Goal: Task Accomplishment & Management: Manage account settings

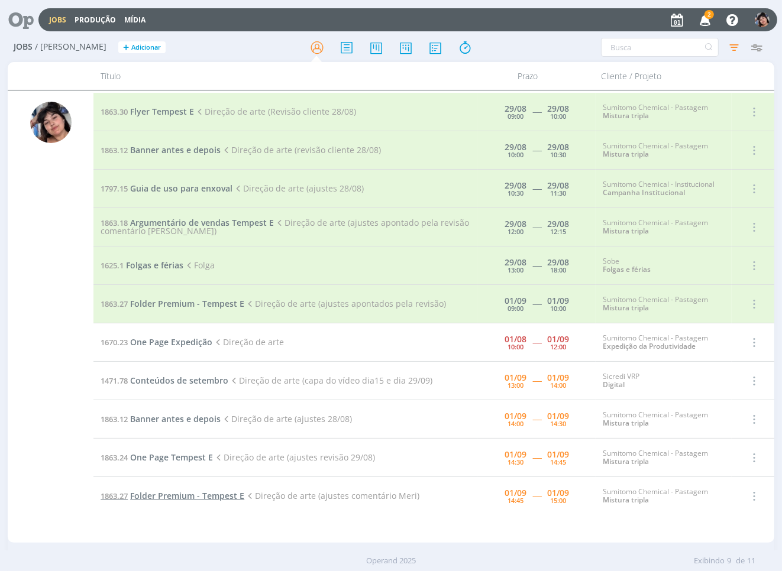
click at [238, 496] on span "Folder Premium - Tempest E" at bounding box center [187, 495] width 114 height 11
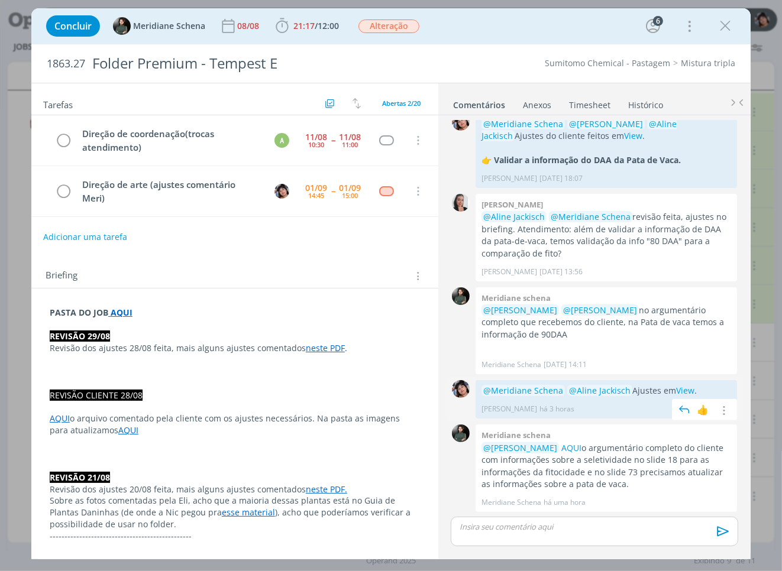
scroll to position [961, 0]
click at [723, 30] on icon "dialog" at bounding box center [725, 26] width 18 height 18
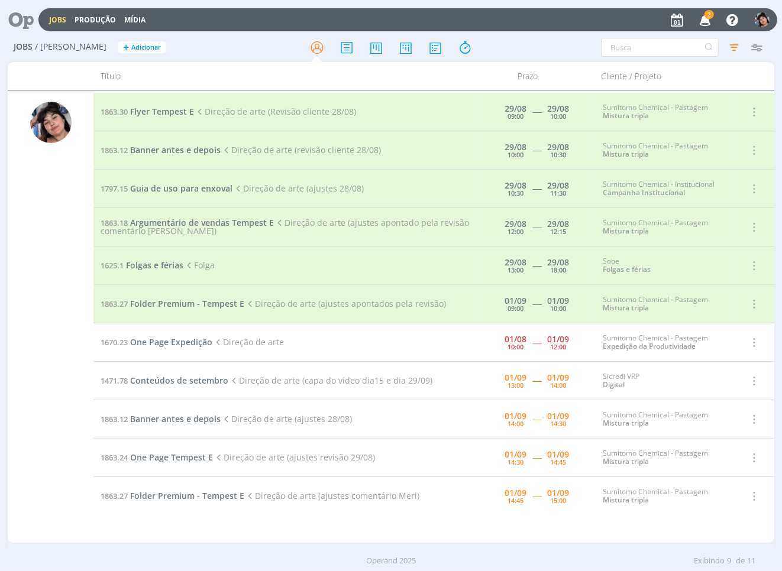
click at [690, 18] on div "2 Notificações Central de Ajuda Área de Membros Implantação orientada Consultor…" at bounding box center [719, 19] width 102 height 21
click at [702, 18] on icon "button" at bounding box center [705, 19] width 21 height 20
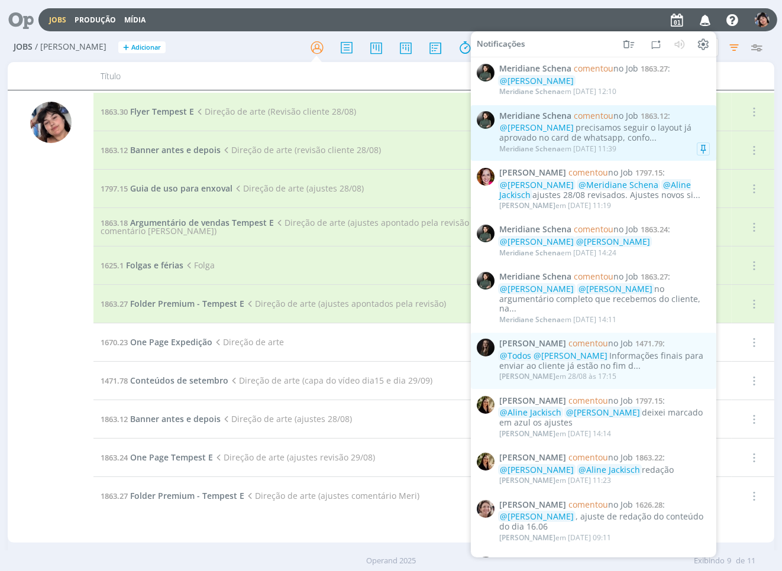
click at [642, 151] on div "Meridiane Schena em [DATE] 11:39" at bounding box center [604, 149] width 211 height 12
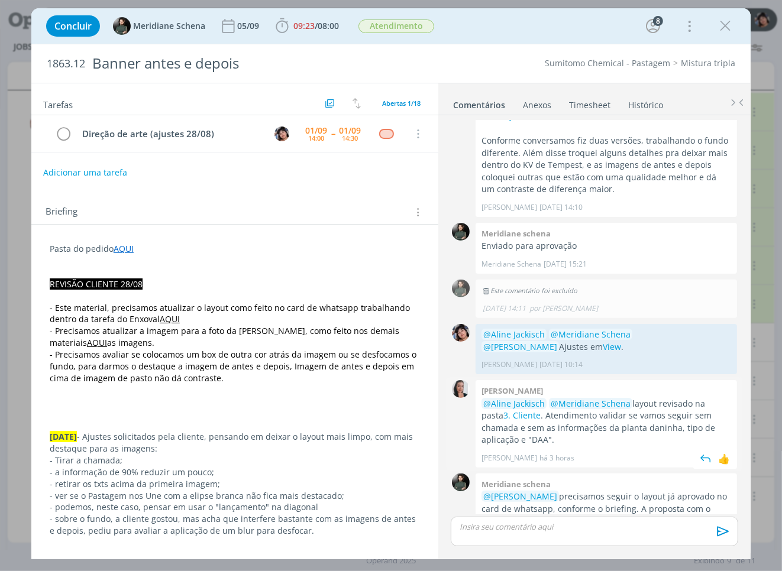
scroll to position [1078, 0]
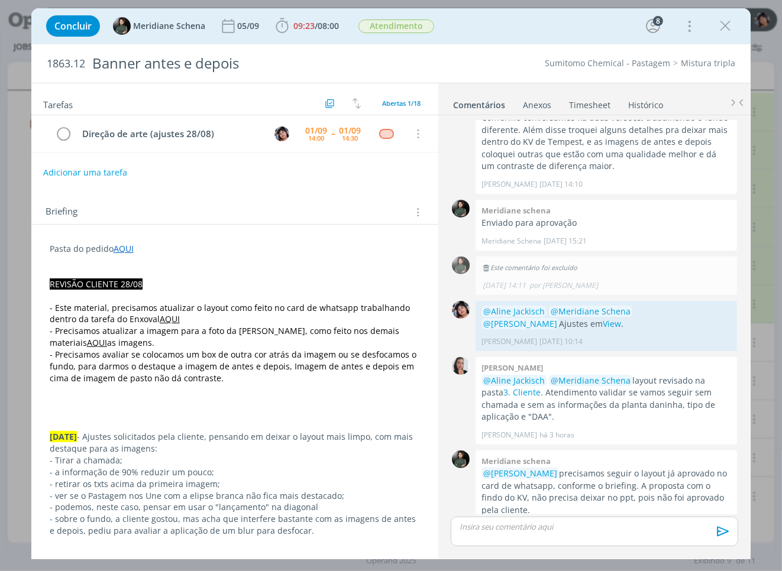
click at [163, 325] on link "AQUI" at bounding box center [170, 319] width 20 height 11
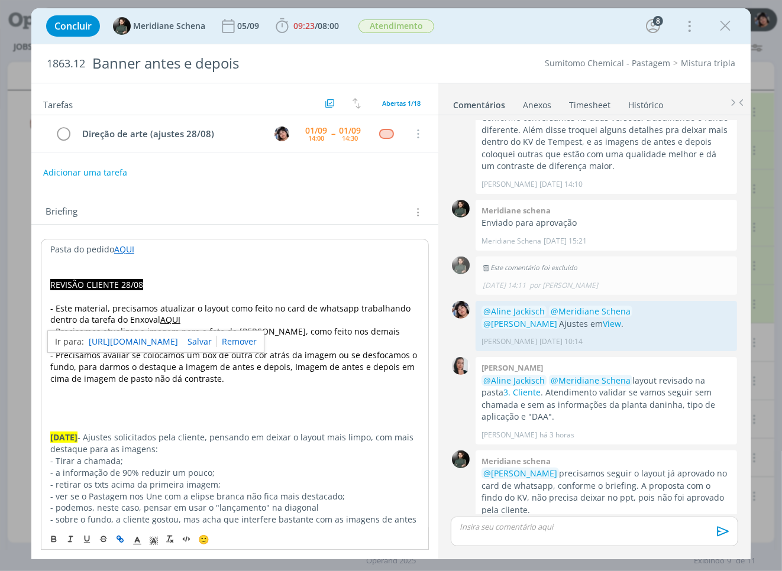
click at [162, 344] on link "[URL][DOMAIN_NAME]" at bounding box center [133, 341] width 89 height 15
click at [187, 353] on div "[URL][DOMAIN_NAME]" at bounding box center [155, 342] width 217 height 22
click at [168, 381] on span "- Precisamos avaliar se colocamos um box de outra cor atrás da imagem ou se des…" at bounding box center [234, 367] width 369 height 35
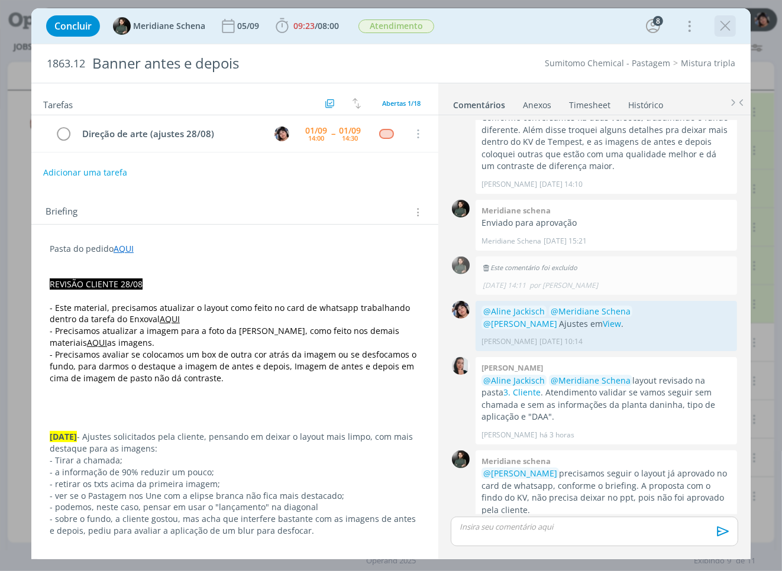
click at [722, 30] on icon "dialog" at bounding box center [725, 26] width 18 height 18
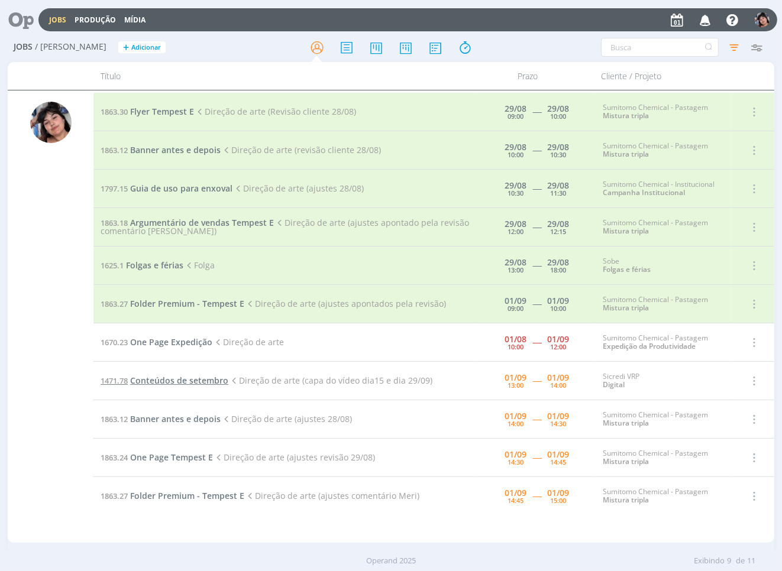
click at [166, 379] on span "Conteúdos de setembro" at bounding box center [179, 380] width 98 height 11
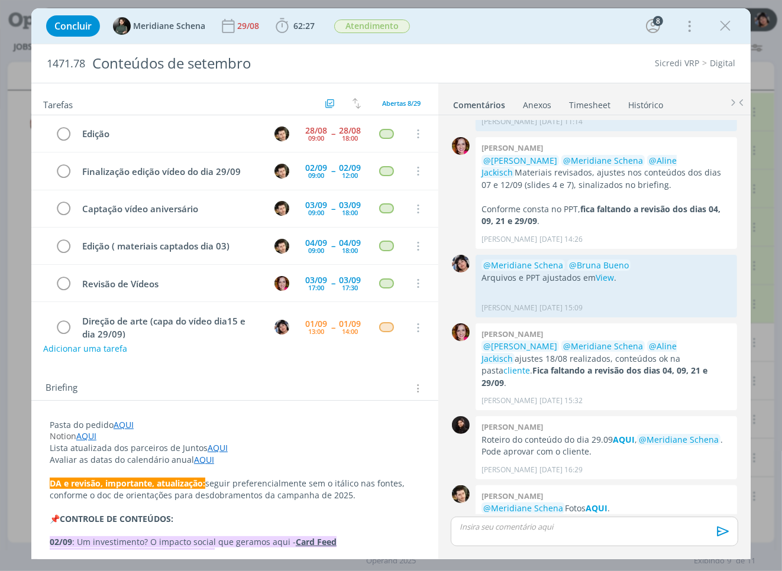
scroll to position [101, 0]
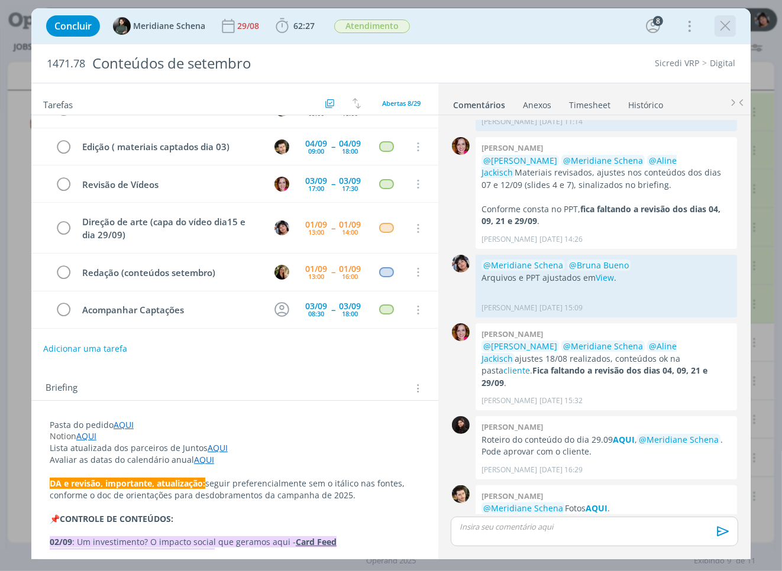
click at [725, 27] on icon "dialog" at bounding box center [725, 26] width 18 height 18
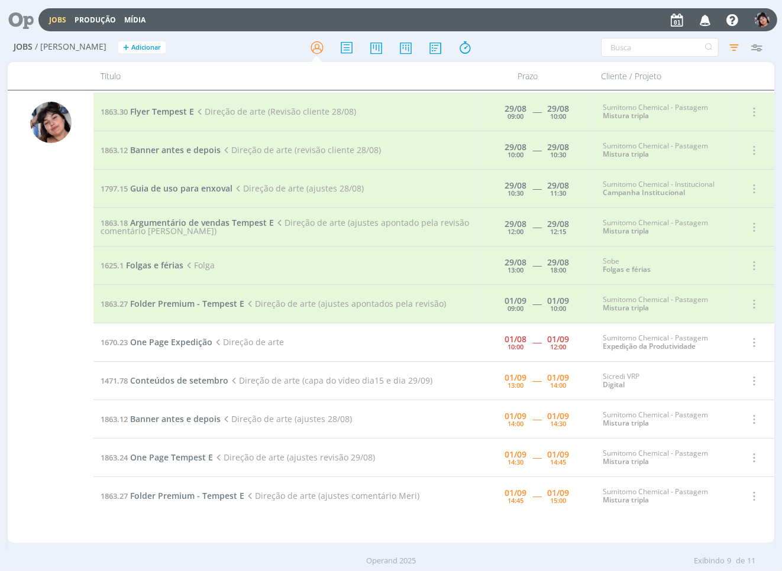
click at [166, 333] on td "1670.23 One Page Expedição Direção de arte" at bounding box center [285, 343] width 384 height 38
click at [161, 346] on span "One Page Expedição" at bounding box center [171, 342] width 82 height 11
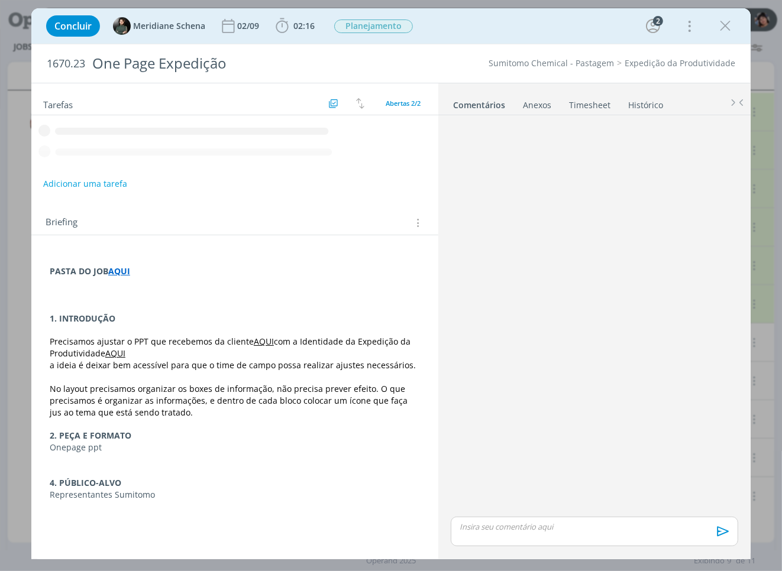
click at [529, 529] on p "dialog" at bounding box center [594, 527] width 269 height 11
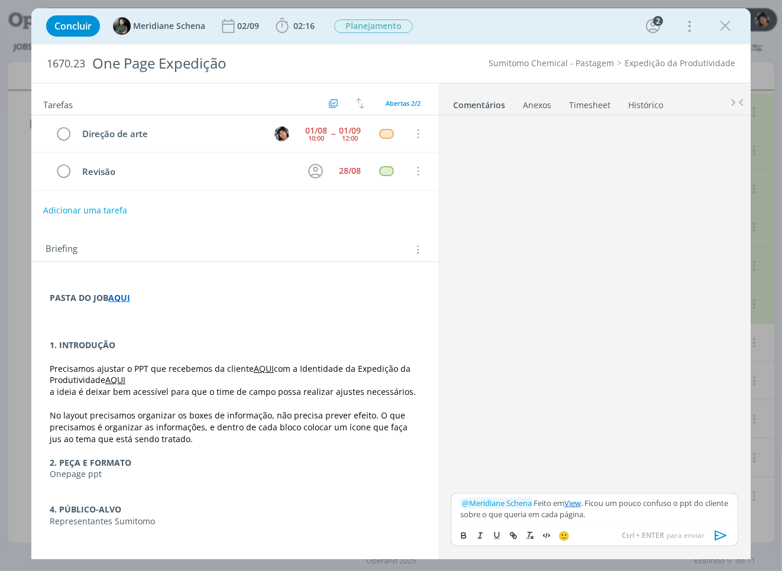
click at [722, 538] on icon "dialog" at bounding box center [721, 536] width 12 height 10
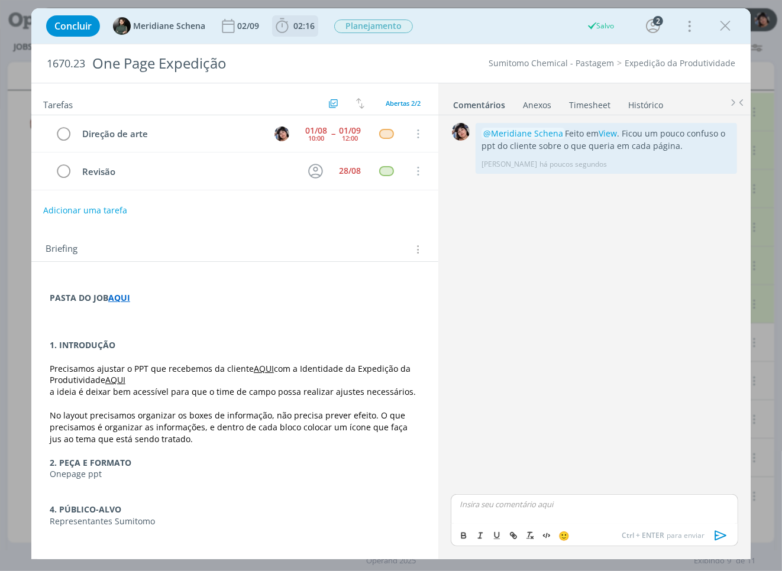
click at [287, 27] on icon "dialog" at bounding box center [282, 25] width 12 height 15
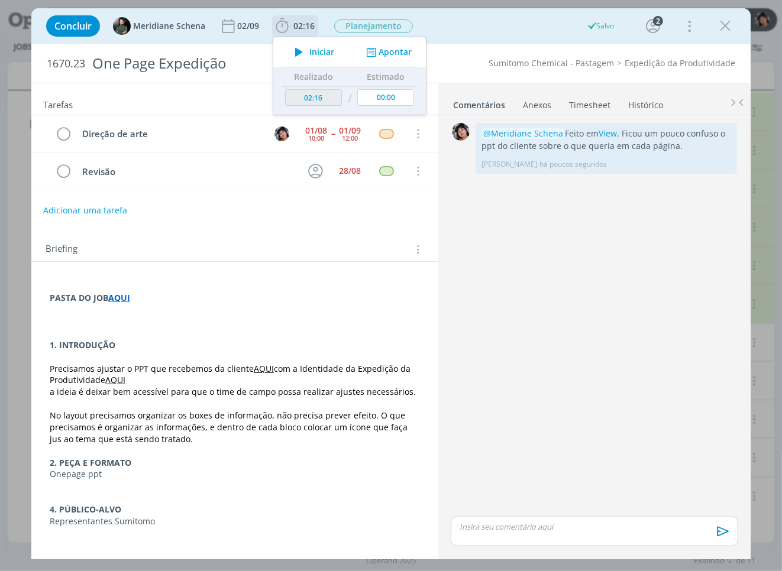
click at [391, 47] on button "Apontar" at bounding box center [387, 52] width 49 height 12
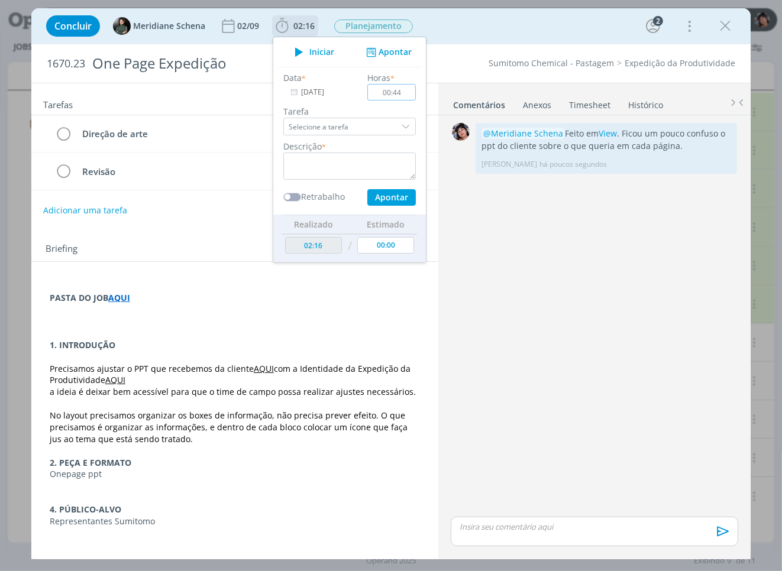
type input "00:44"
click at [386, 133] on input "Selecione a tarefa" at bounding box center [349, 127] width 133 height 18
click at [382, 129] on input "Selecione a tarefa" at bounding box center [349, 127] width 133 height 18
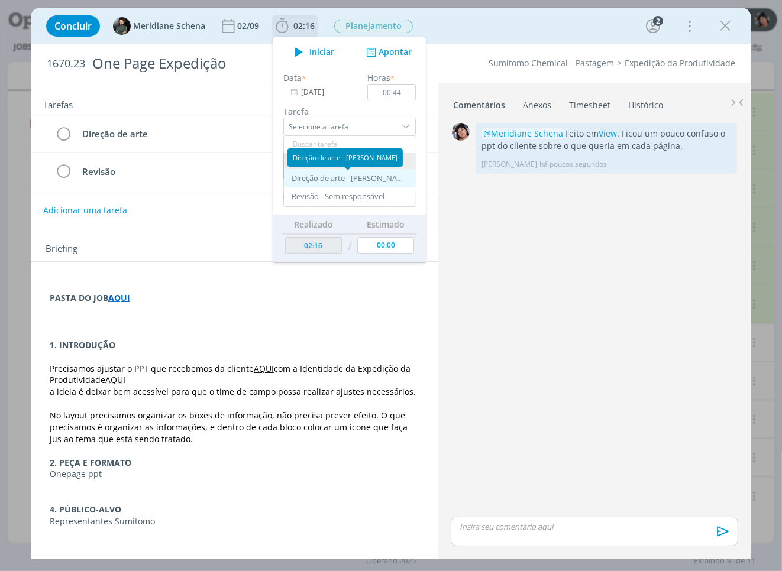
click at [370, 180] on div "Direção de arte - [PERSON_NAME]" at bounding box center [348, 178] width 112 height 9
type input "Direção de arte"
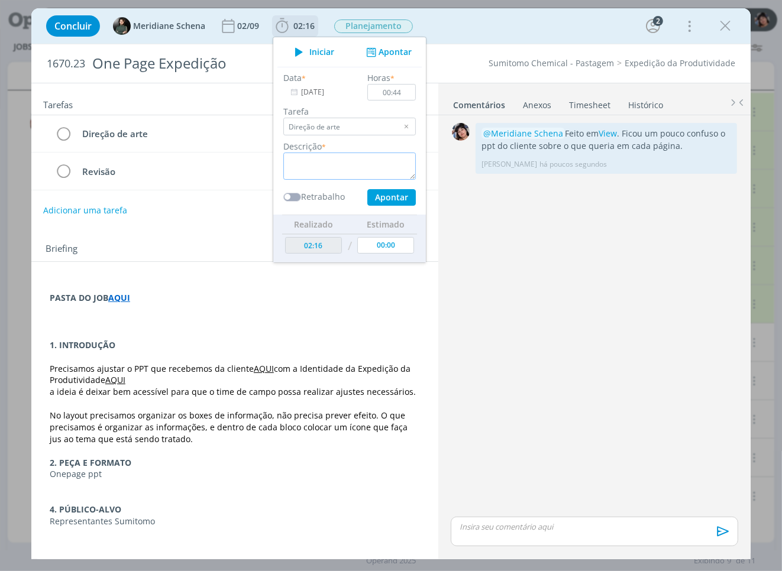
click at [359, 168] on textarea "dialog" at bounding box center [349, 166] width 133 height 27
type textarea "Layout"
click at [392, 198] on button "Apontar" at bounding box center [391, 197] width 49 height 17
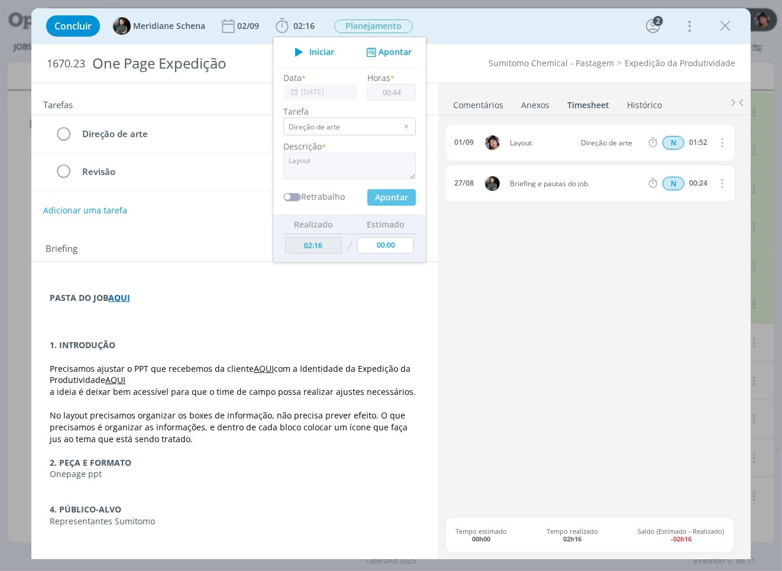
type input "03:00"
type input "00:00"
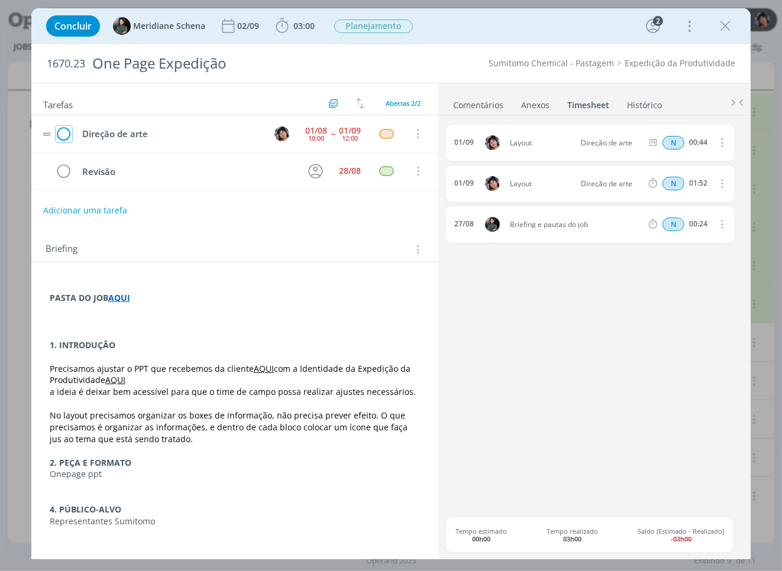
click at [64, 139] on icon "dialog" at bounding box center [64, 134] width 17 height 18
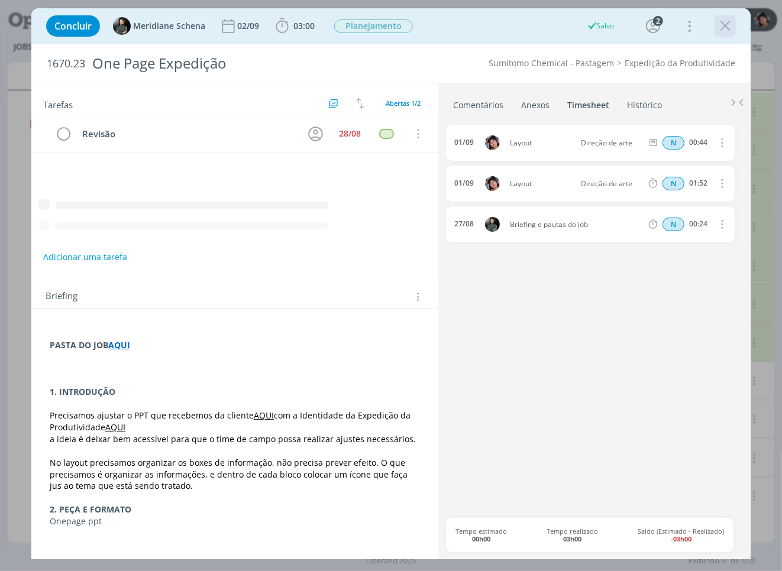
click at [728, 31] on icon "dialog" at bounding box center [725, 26] width 18 height 18
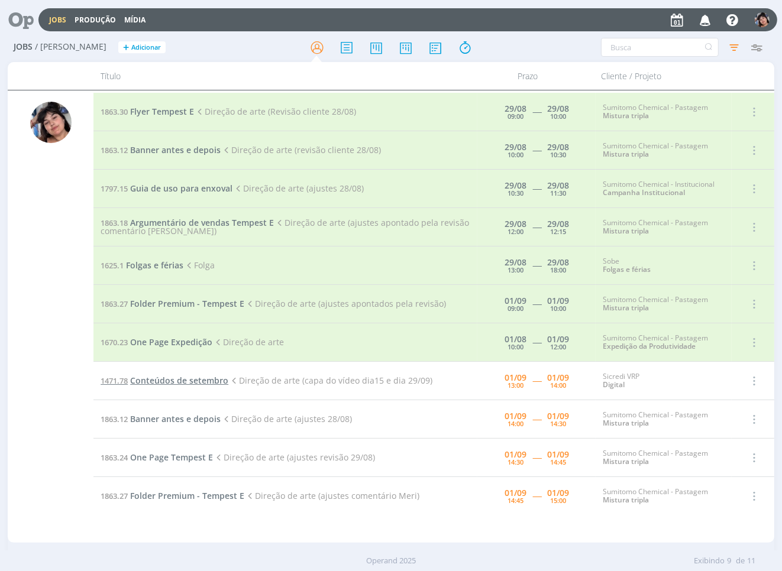
click at [204, 381] on span "Conteúdos de setembro" at bounding box center [179, 380] width 98 height 11
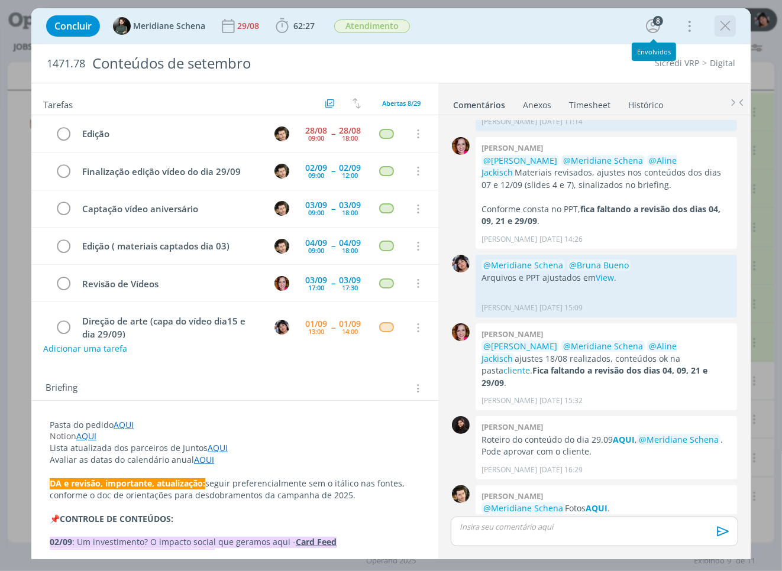
scroll to position [101, 0]
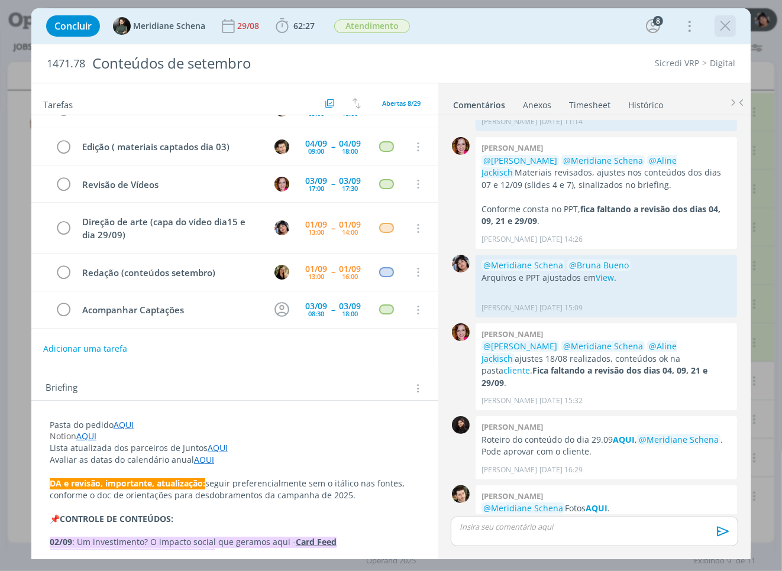
click at [735, 16] on div "dialog" at bounding box center [725, 25] width 21 height 21
drag, startPoint x: 734, startPoint y: 18, endPoint x: 722, endPoint y: 28, distance: 16.4
click at [734, 18] on button "dialog" at bounding box center [725, 26] width 18 height 18
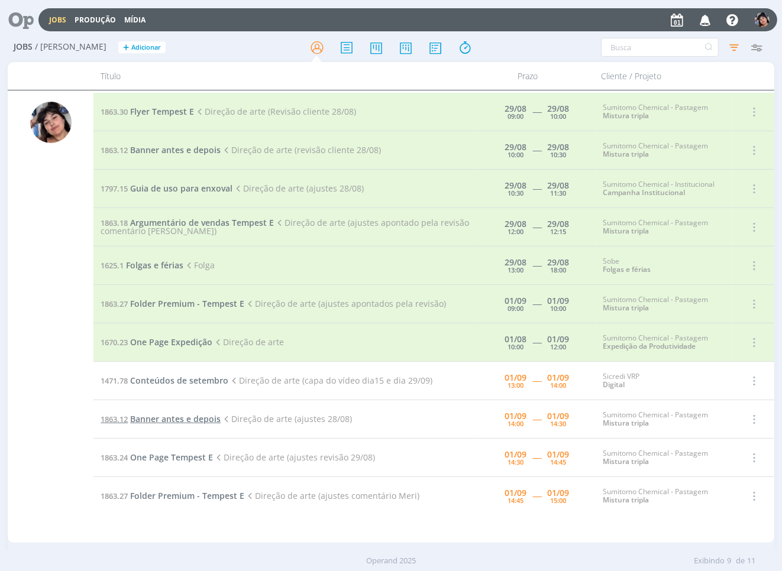
click at [203, 423] on span "Banner antes e depois" at bounding box center [175, 419] width 91 height 11
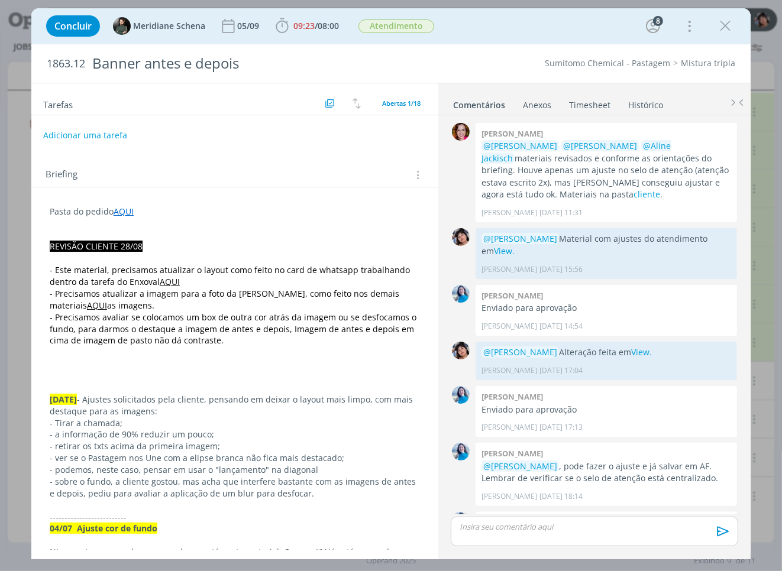
scroll to position [1078, 0]
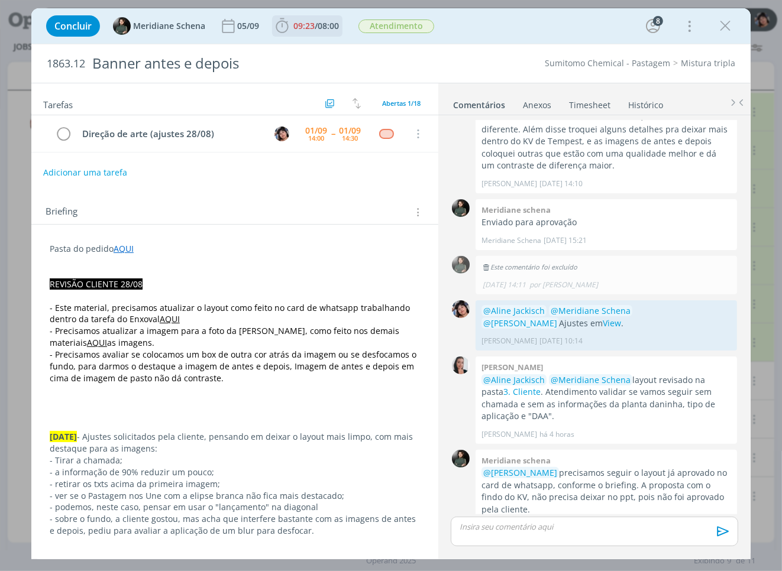
click at [306, 25] on span "09:23" at bounding box center [303, 25] width 21 height 11
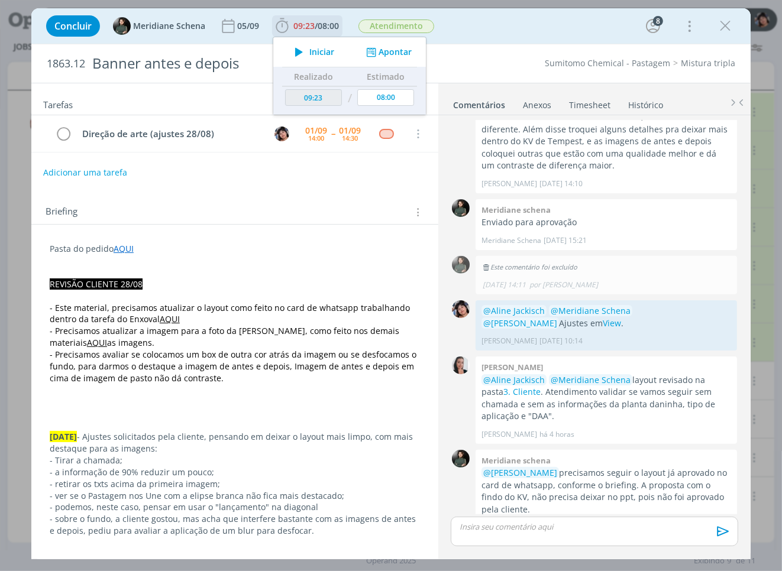
click at [308, 52] on icon "dialog" at bounding box center [299, 51] width 21 height 15
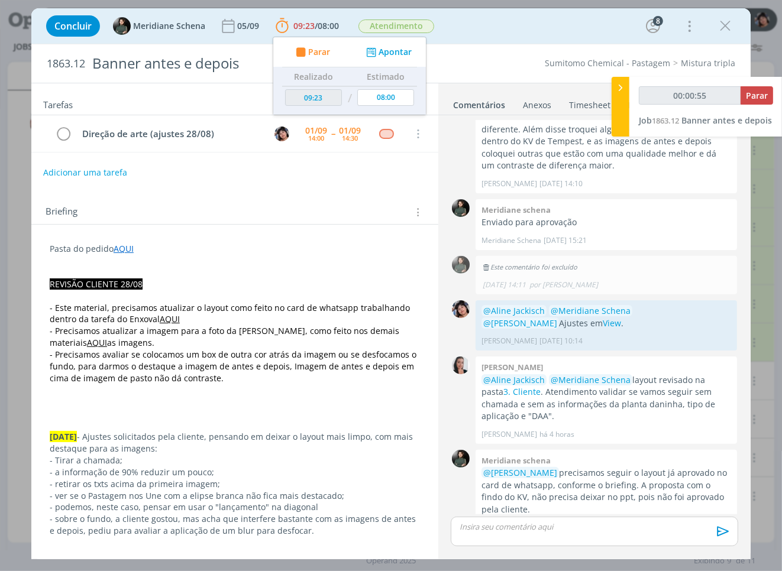
click at [508, 532] on p "dialog" at bounding box center [594, 527] width 269 height 11
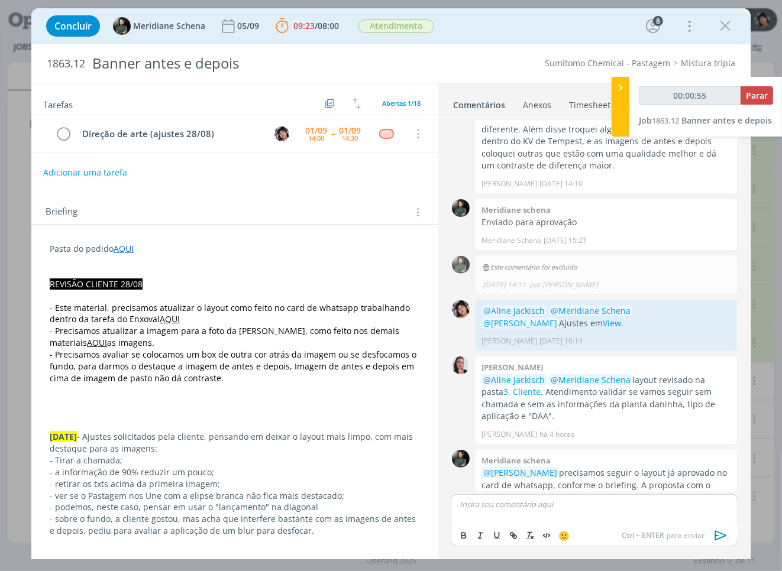
scroll to position [1101, 0]
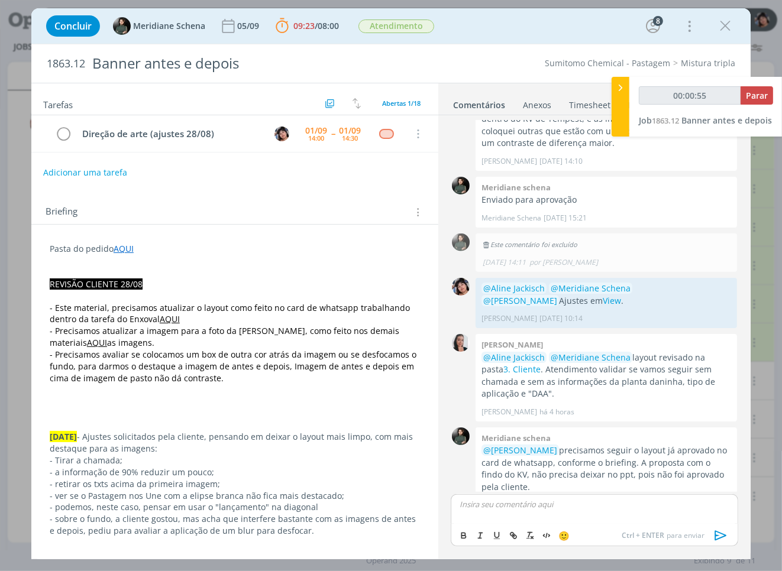
type input "00:00:56"
click at [725, 535] on icon "dialog" at bounding box center [721, 536] width 12 height 10
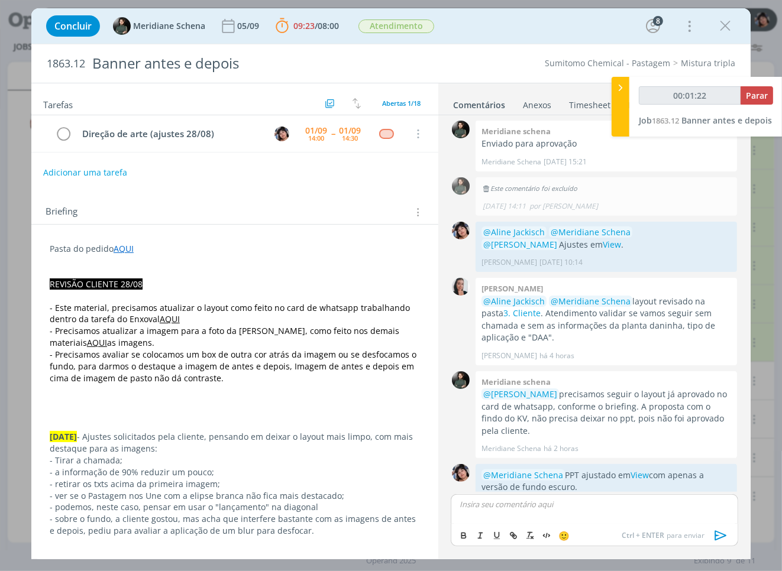
type input "00:01:23"
click at [755, 101] on button "Parar" at bounding box center [757, 95] width 33 height 18
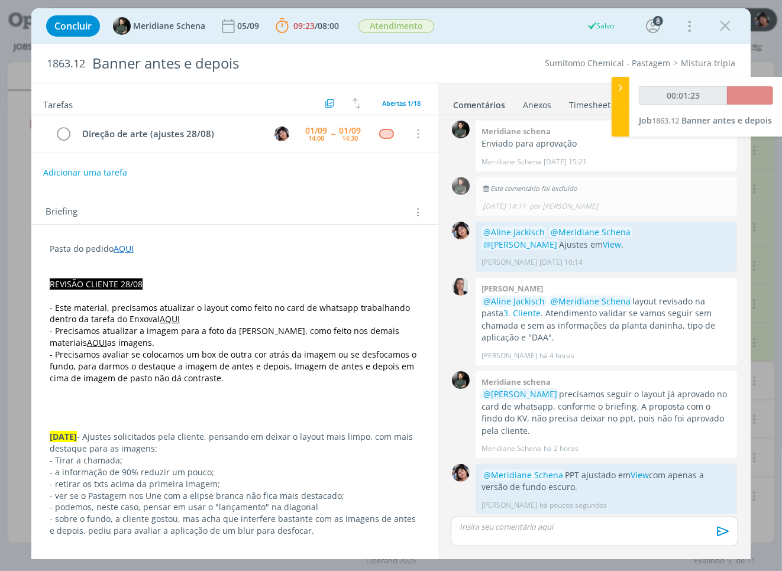
scroll to position [1135, 0]
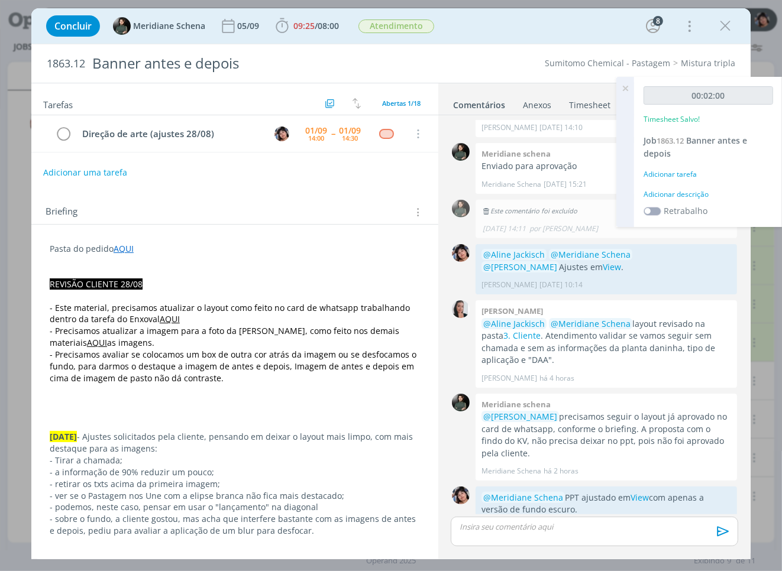
click at [673, 170] on div "Adicionar tarefa" at bounding box center [709, 174] width 130 height 11
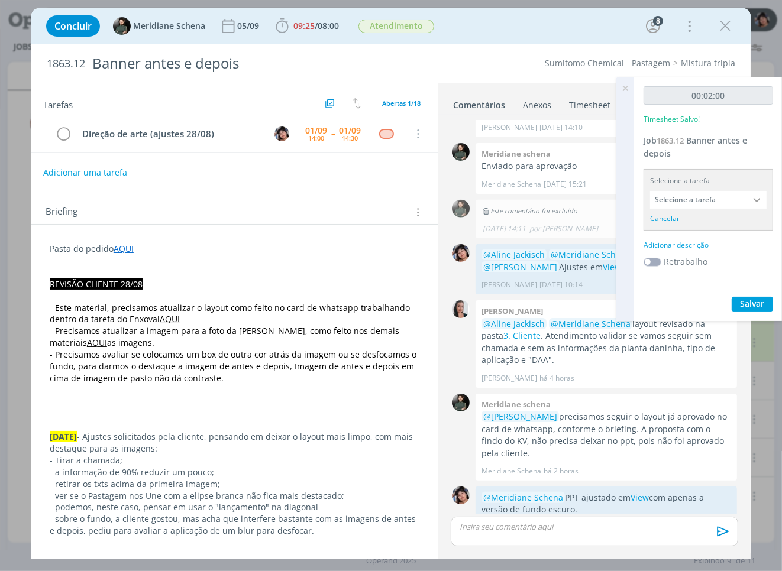
click at [687, 197] on input "Selecione a tarefa" at bounding box center [708, 200] width 117 height 18
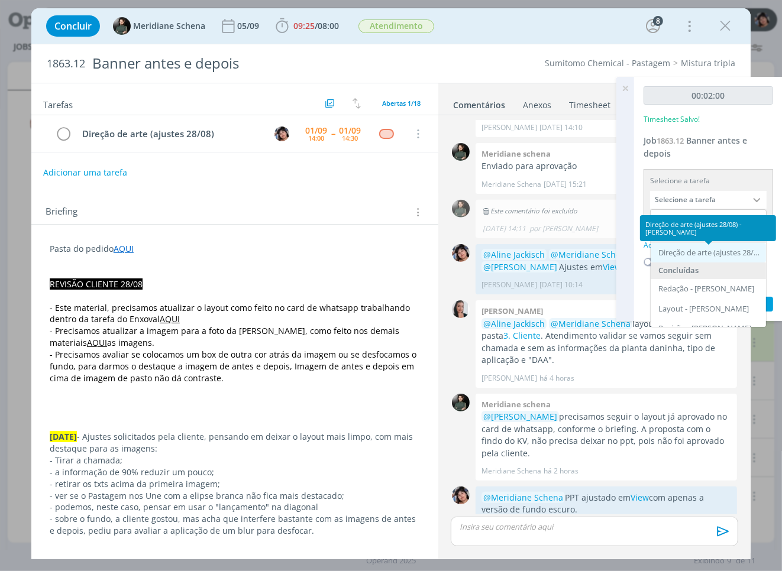
click at [706, 253] on div "Direção de arte (ajustes 28/08) - [PERSON_NAME]" at bounding box center [709, 252] width 102 height 9
type input "Direção de arte (ajustes 28/08)"
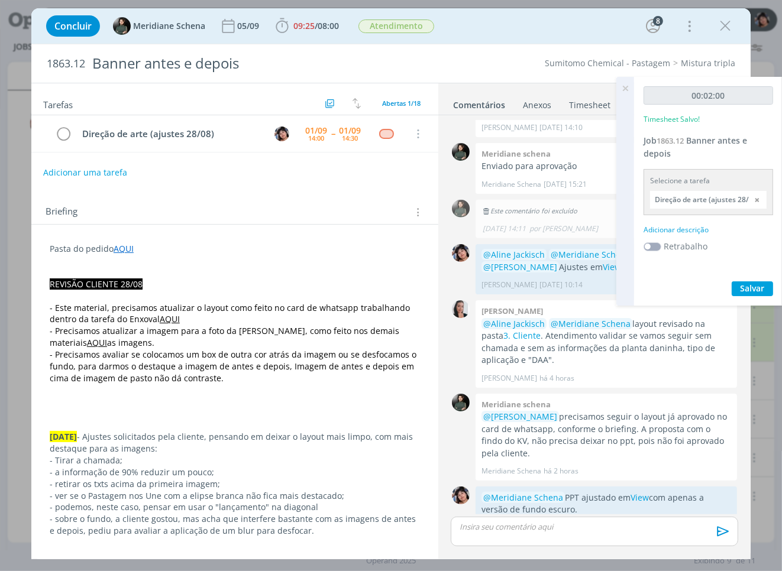
click at [678, 225] on div "Adicionar descrição" at bounding box center [709, 230] width 130 height 11
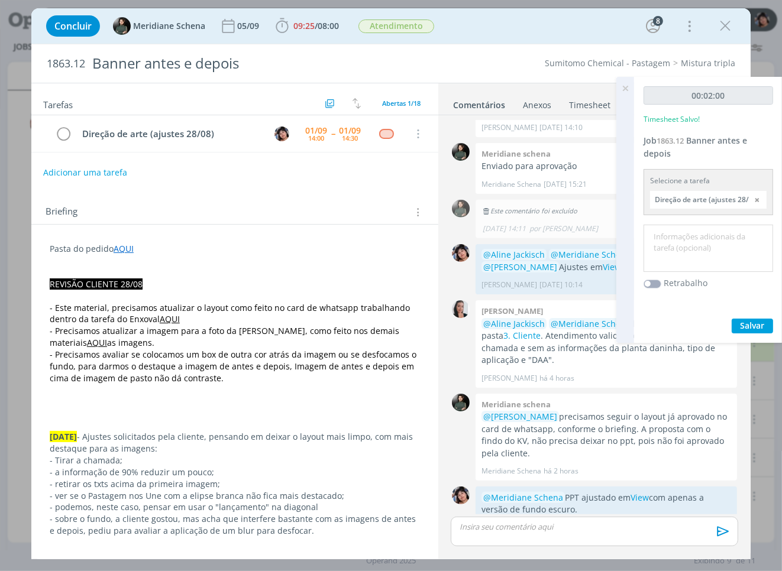
click at [691, 244] on textarea at bounding box center [709, 249] width 124 height 42
type textarea "Ajuste PPT"
click at [744, 327] on span "Salvar" at bounding box center [753, 325] width 24 height 11
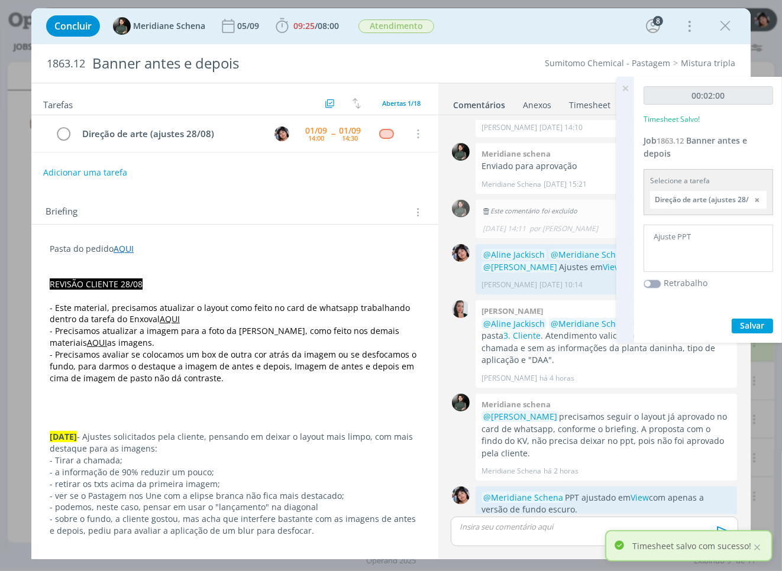
click at [627, 86] on icon at bounding box center [625, 88] width 21 height 23
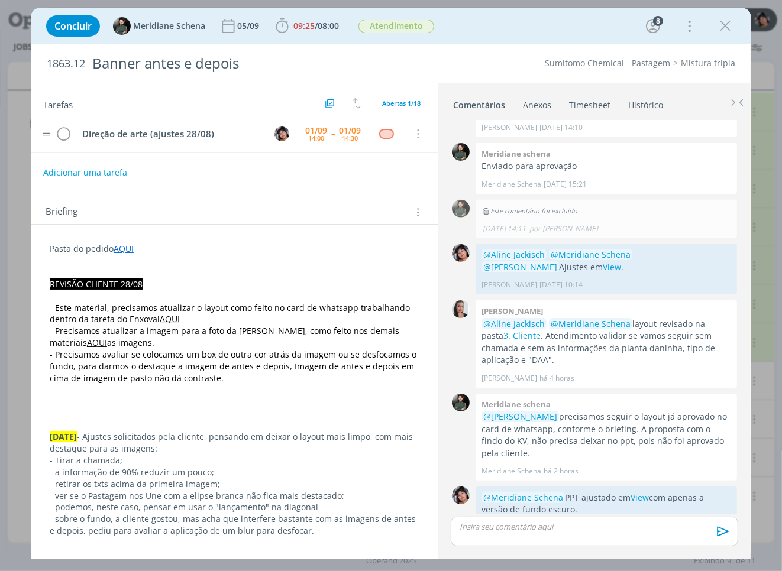
click at [53, 137] on tr "Direção de arte (ajustes 28/08) [DATE] 14:00 -- [DATE] 14:30 Cancelar" at bounding box center [234, 133] width 407 height 37
click at [61, 139] on icon "dialog" at bounding box center [64, 134] width 17 height 18
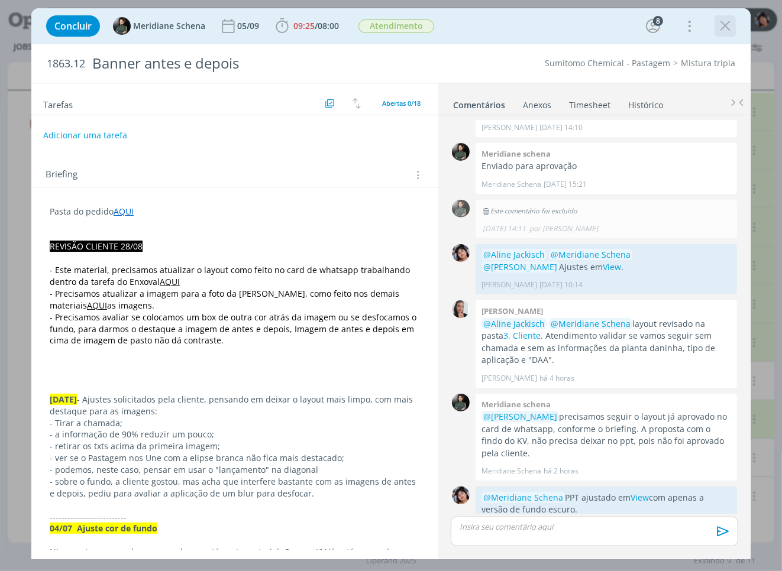
click at [725, 30] on icon "dialog" at bounding box center [725, 26] width 18 height 18
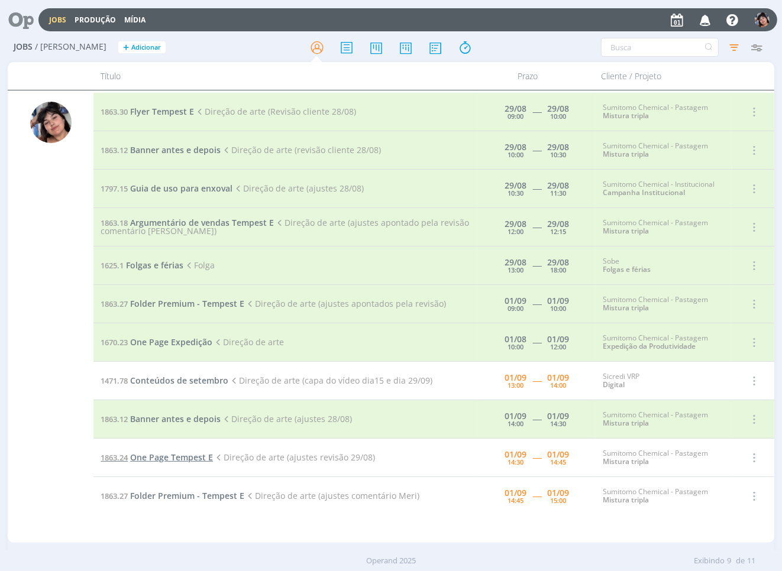
click at [157, 456] on span "One Page Tempest E" at bounding box center [171, 457] width 83 height 11
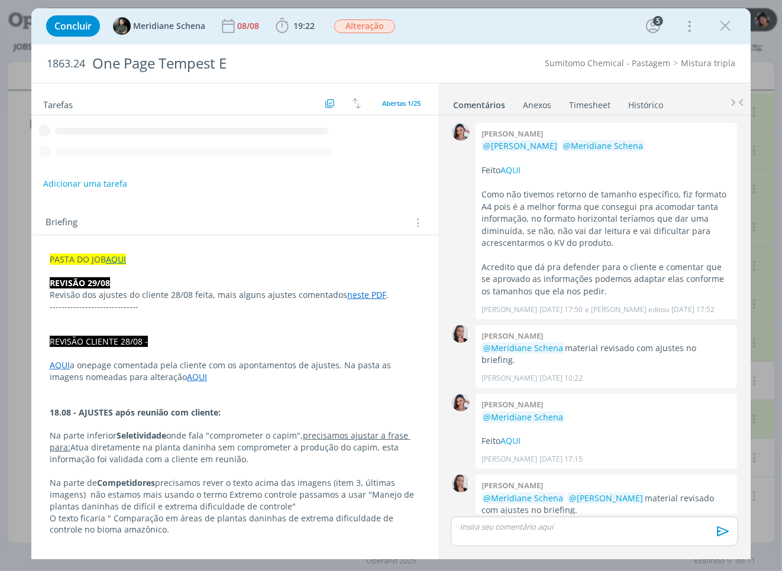
scroll to position [1370, 0]
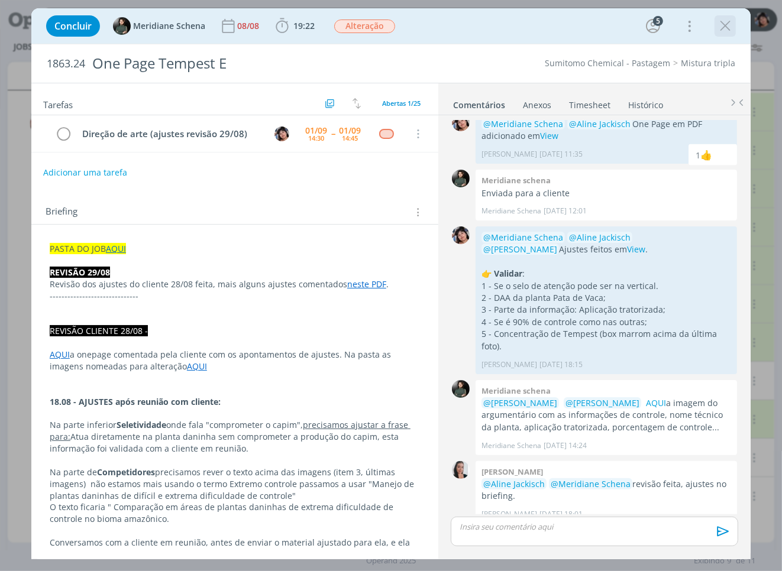
click at [719, 32] on icon "dialog" at bounding box center [725, 26] width 18 height 18
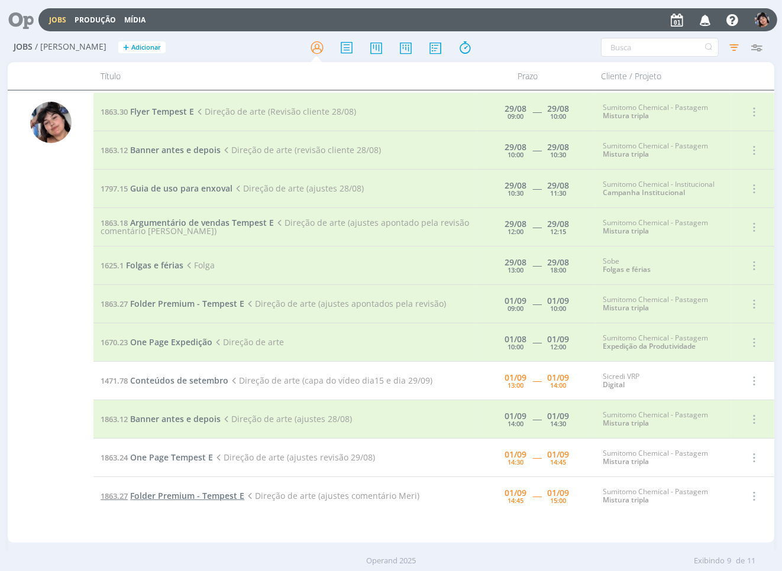
click at [195, 498] on span "Folder Premium - Tempest E" at bounding box center [187, 495] width 114 height 11
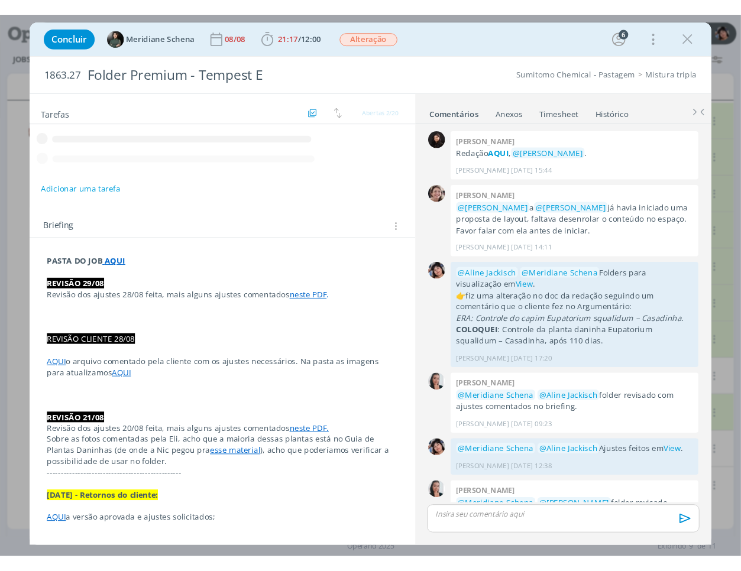
scroll to position [962, 0]
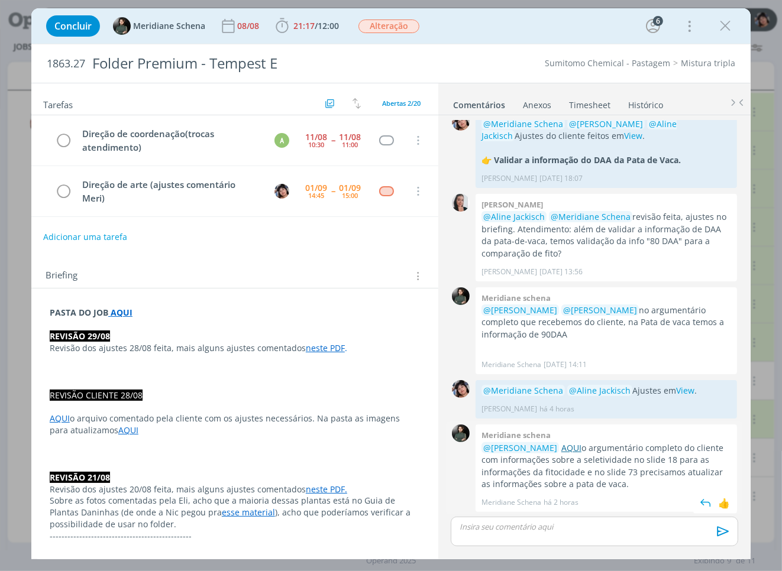
click at [578, 445] on link "AQUI" at bounding box center [571, 447] width 20 height 11
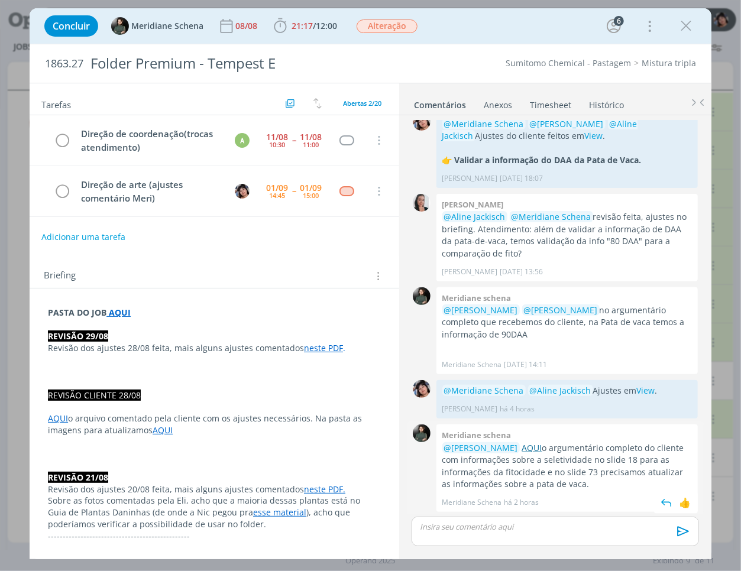
scroll to position [961, 0]
click at [495, 547] on div "dialog" at bounding box center [556, 532] width 288 height 30
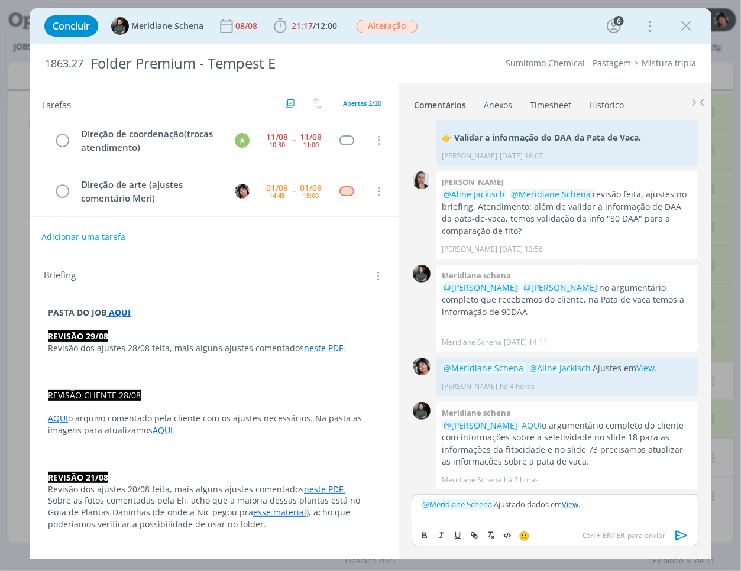
click at [684, 533] on icon "dialog" at bounding box center [682, 536] width 18 height 18
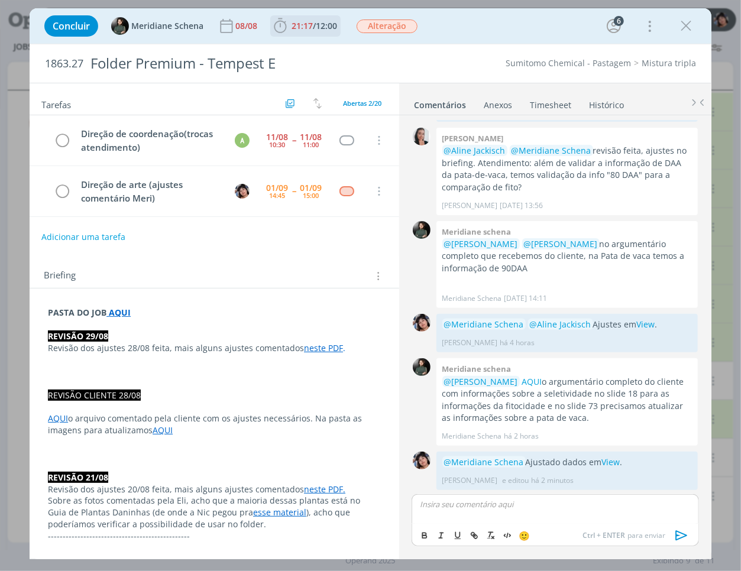
click at [311, 33] on span "21:17 / 12:00" at bounding box center [306, 26] width 68 height 18
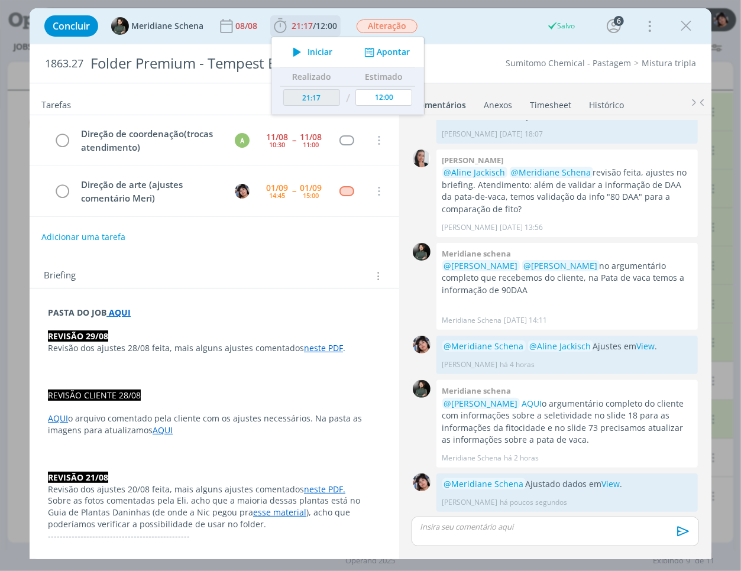
click at [383, 50] on button "Apontar" at bounding box center [385, 52] width 49 height 12
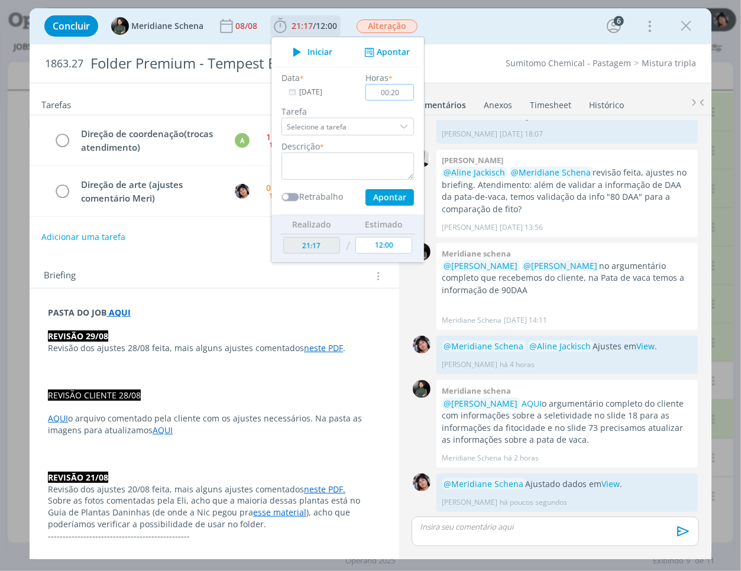
type input "00:20"
click at [376, 122] on input "Selecione a tarefa" at bounding box center [348, 127] width 133 height 18
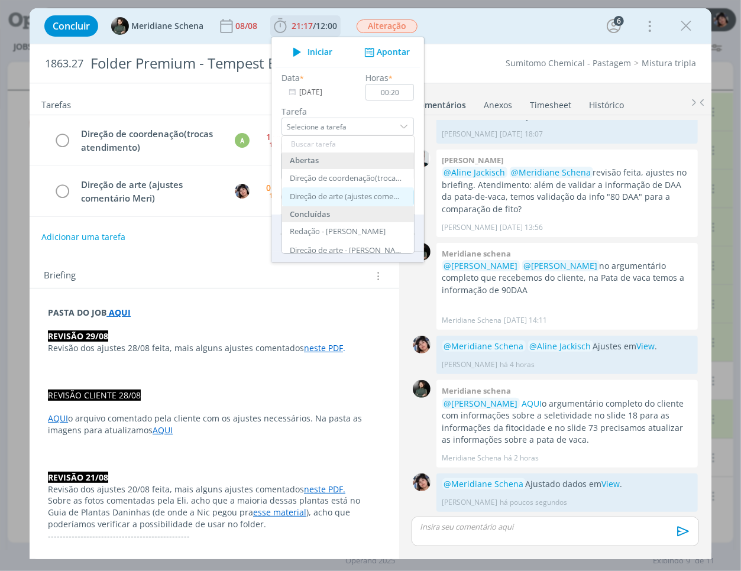
click at [341, 191] on div "Direção de arte (ajustes comentário Meri) - [PERSON_NAME]" at bounding box center [348, 197] width 132 height 19
type input "Direção de arte (ajustes comentário Meri)"
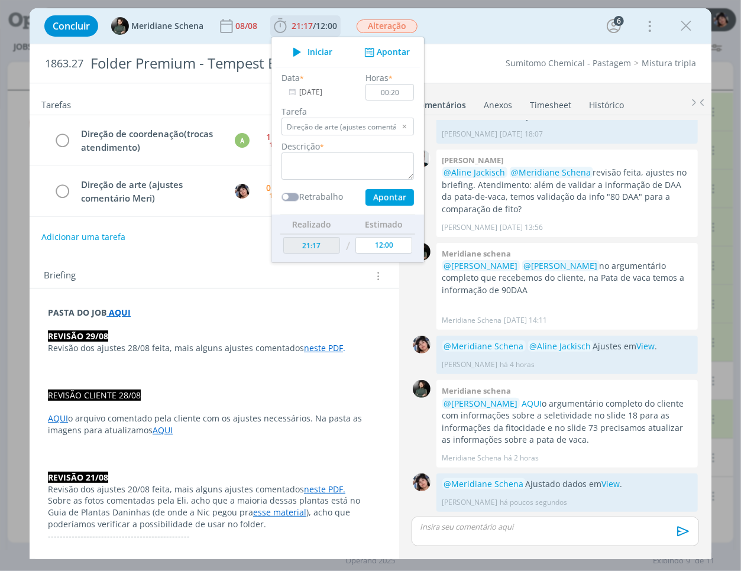
click at [334, 182] on div "Data * [DATE] Horas * 00:20 Tarefa Direção de arte (ajustes comentário Meri) Ab…" at bounding box center [348, 139] width 144 height 134
click at [333, 176] on textarea "dialog" at bounding box center [348, 166] width 133 height 27
type textarea "Ajustes dados"
click at [409, 190] on button "Apontar" at bounding box center [390, 197] width 49 height 17
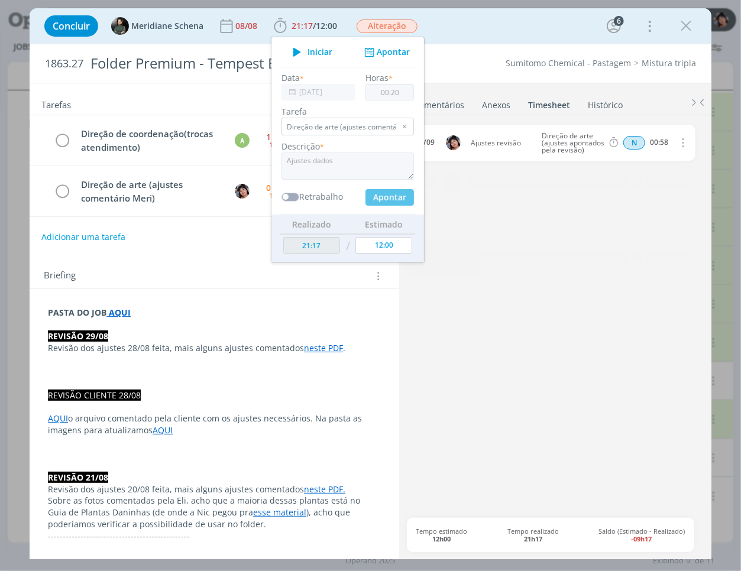
type input "21:37"
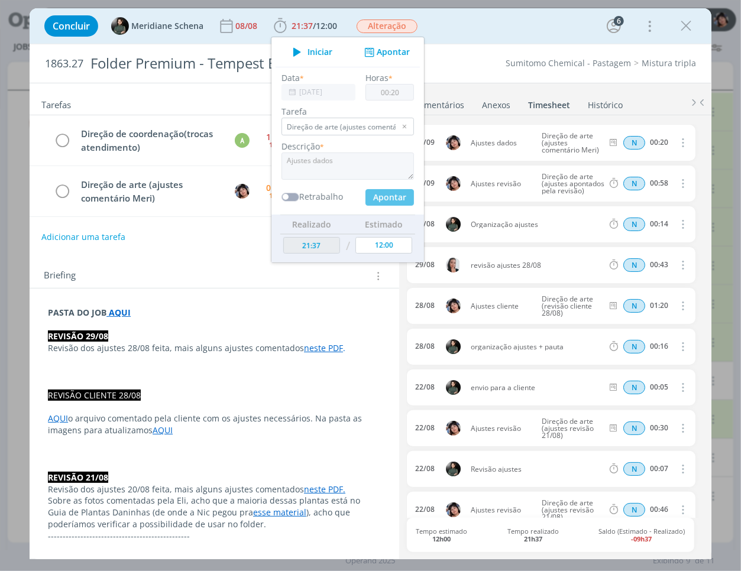
type input "00:00"
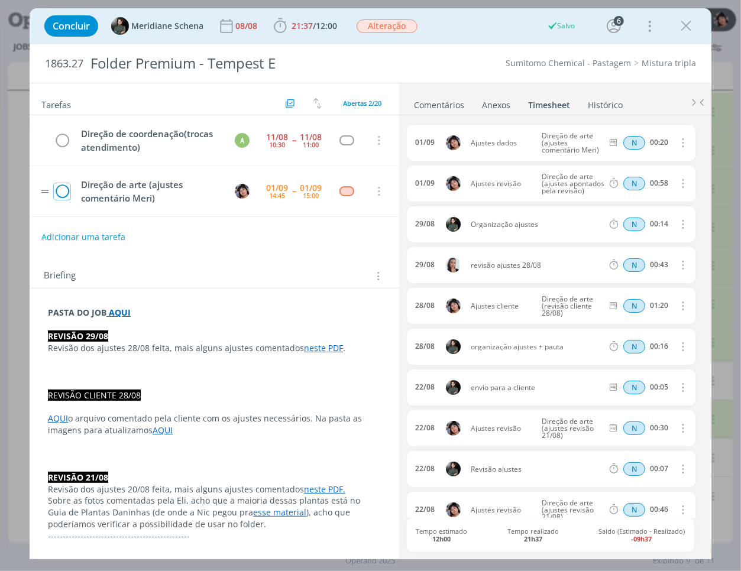
click at [66, 186] on icon "dialog" at bounding box center [62, 192] width 17 height 18
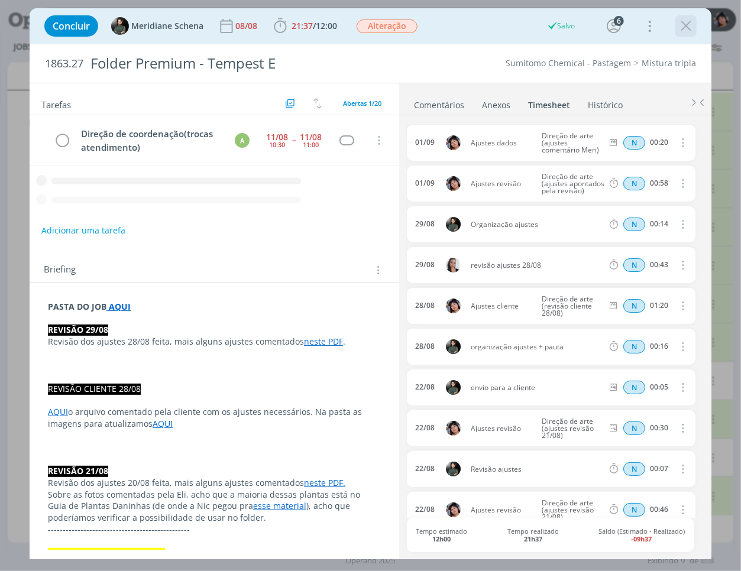
click at [685, 21] on icon "dialog" at bounding box center [686, 26] width 18 height 18
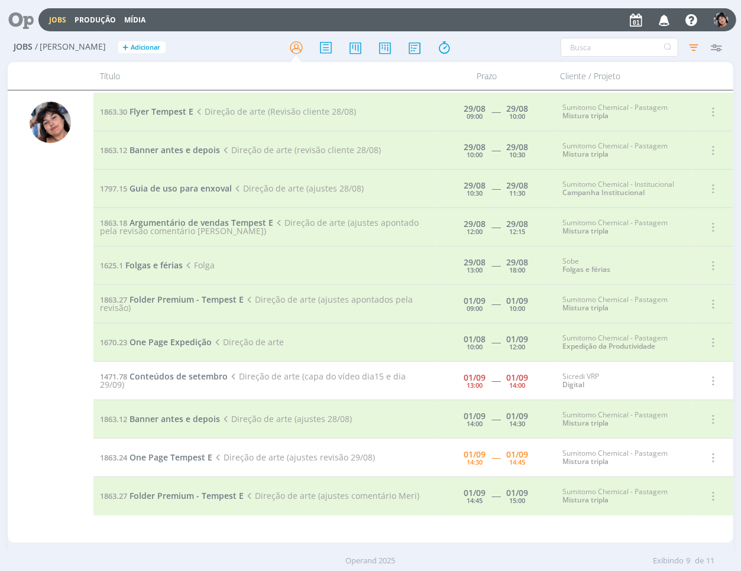
click at [189, 451] on td "1863.24 One Page Tempest E Direção de arte (ajustes revisão 29/08)" at bounding box center [265, 458] width 344 height 38
click at [188, 454] on span "One Page Tempest E" at bounding box center [171, 457] width 83 height 11
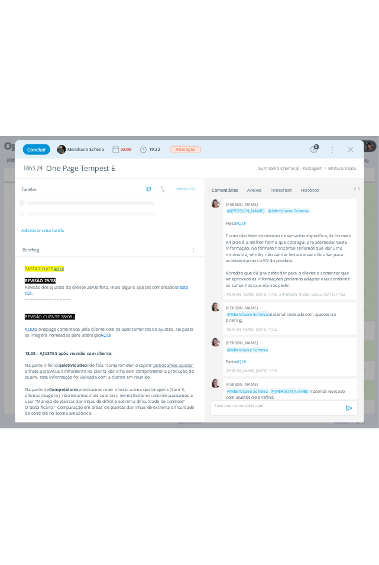
scroll to position [1370, 0]
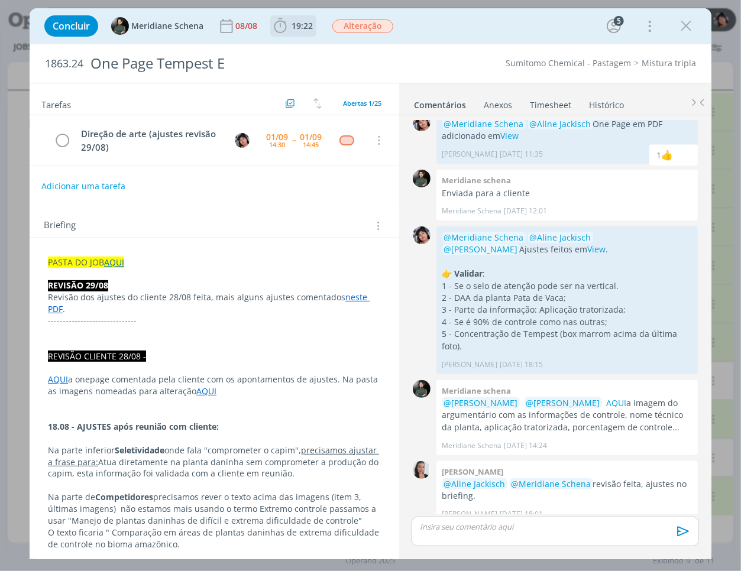
click at [303, 24] on span "19:22" at bounding box center [302, 25] width 21 height 11
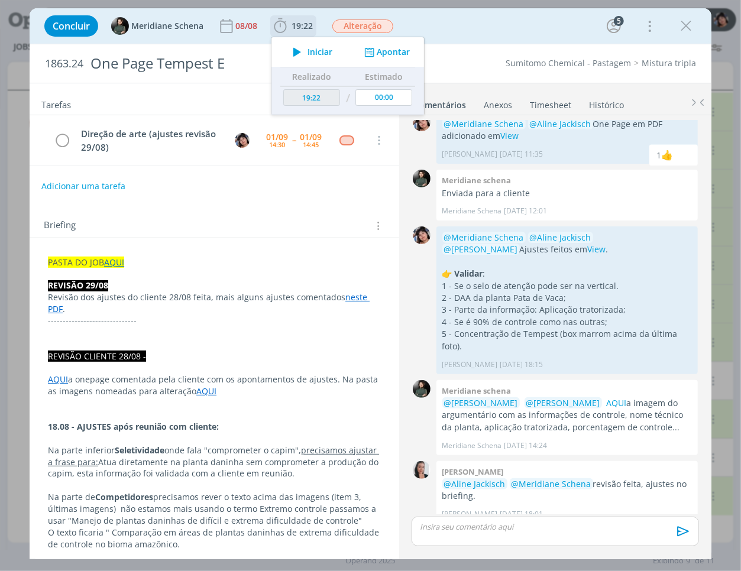
click at [300, 50] on icon "dialog" at bounding box center [297, 51] width 21 height 15
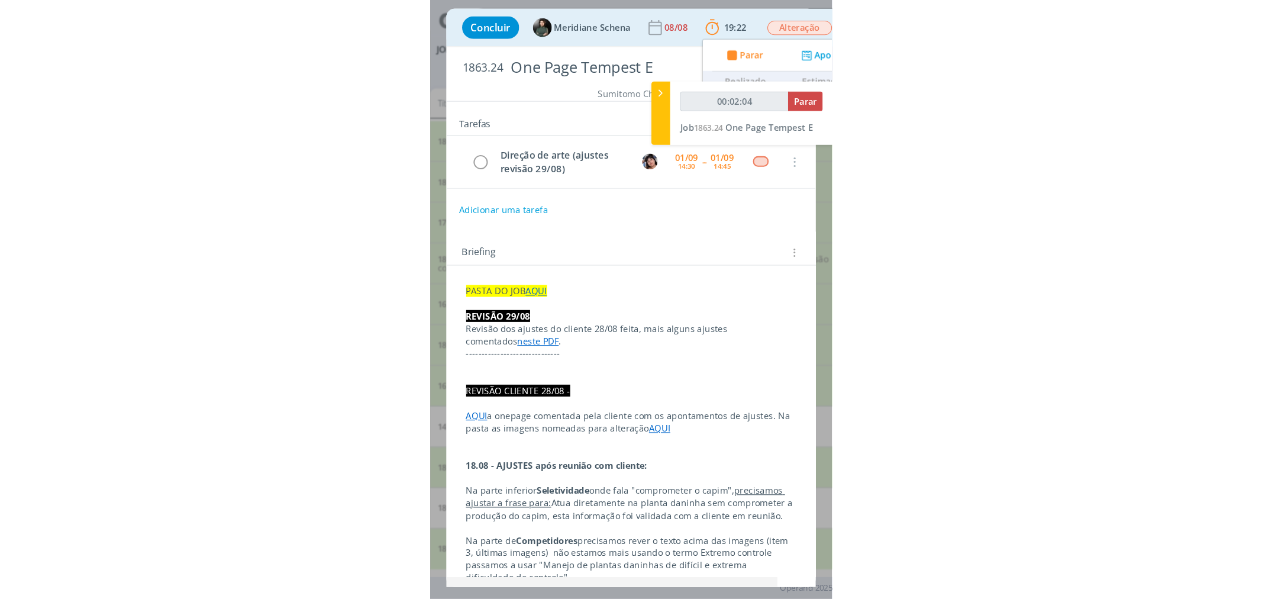
scroll to position [1381, 0]
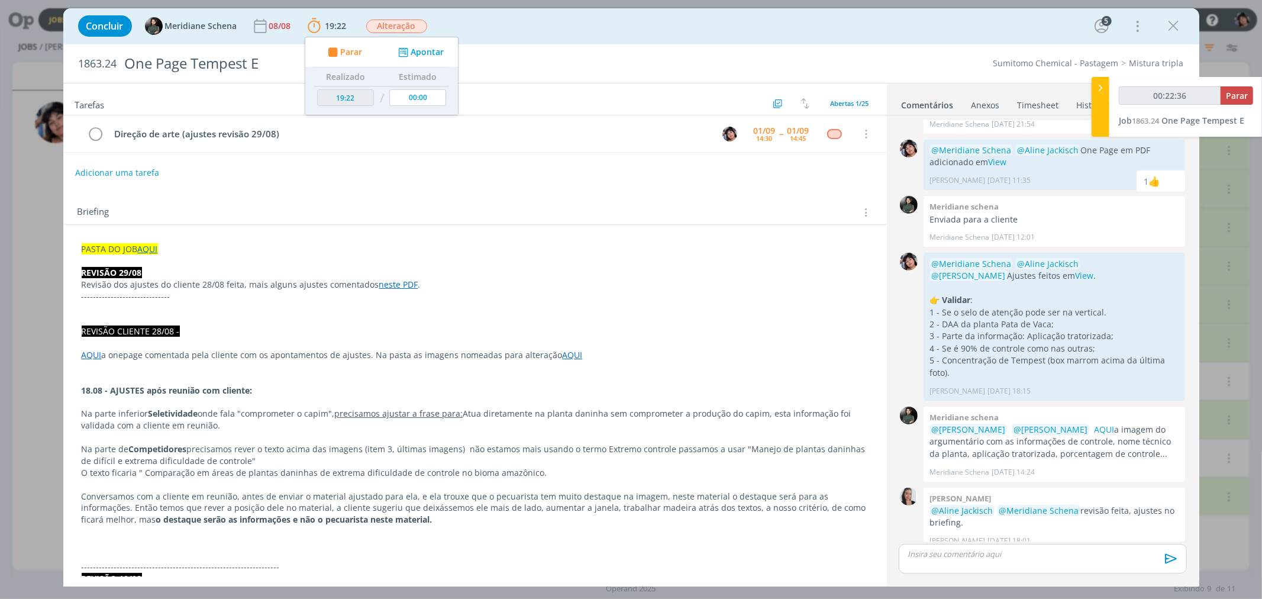
click at [781, 546] on div "dialog" at bounding box center [1043, 559] width 288 height 30
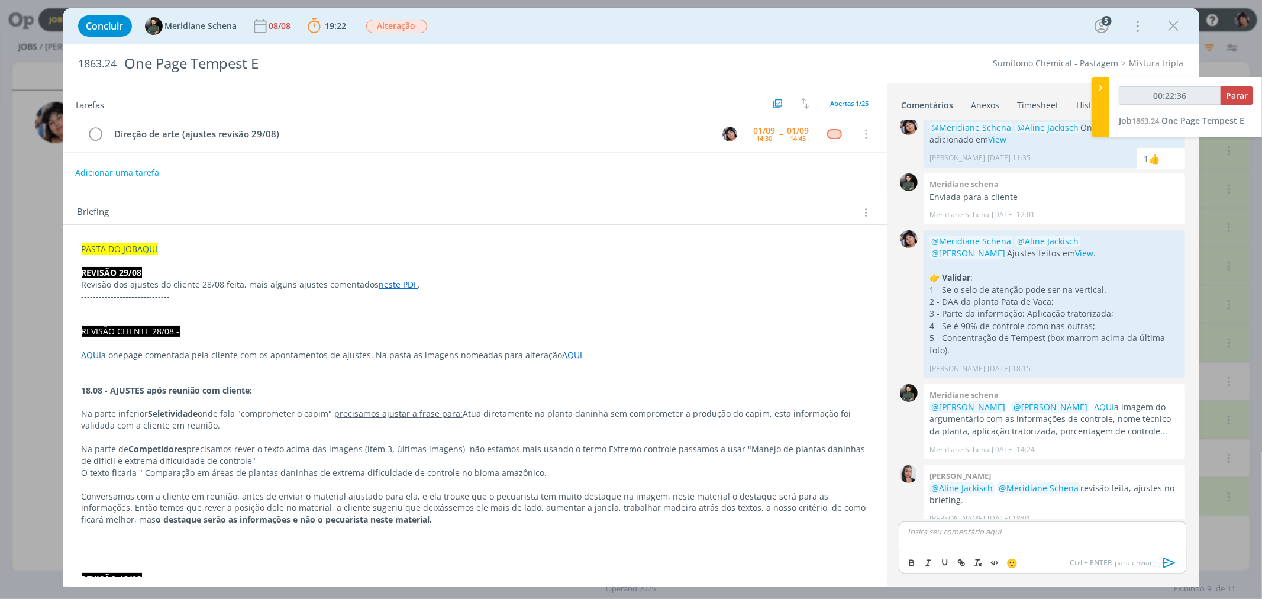
type input "00:22:37"
click at [781, 564] on icon "dialog" at bounding box center [1169, 562] width 12 height 10
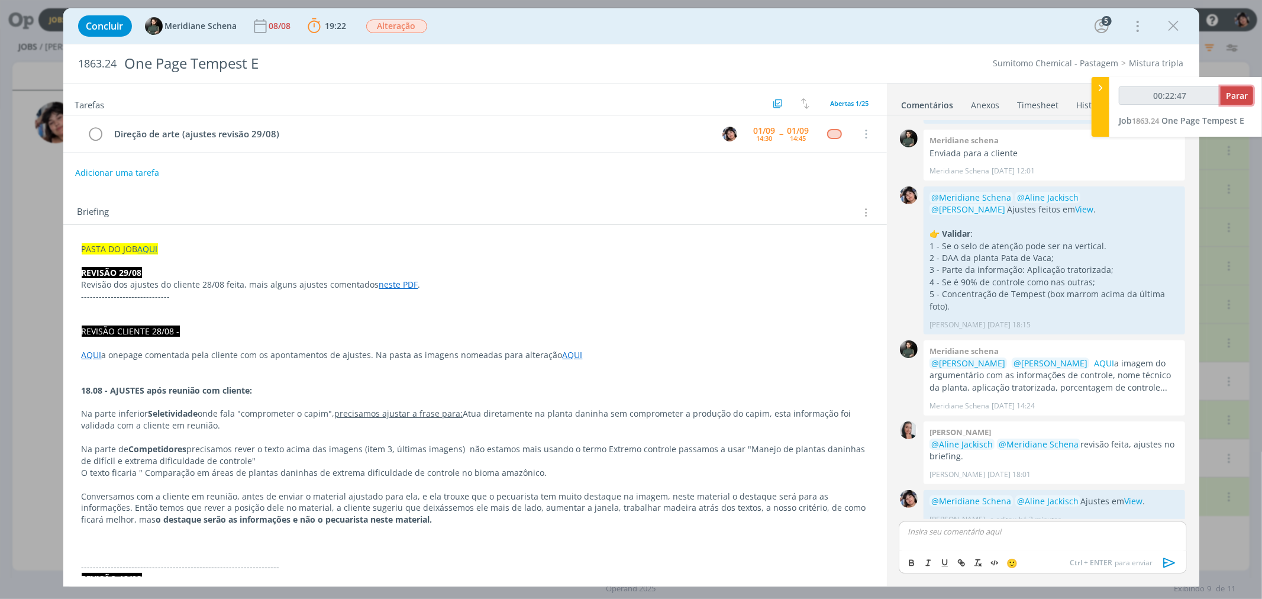
click at [781, 90] on span "Parar" at bounding box center [1237, 95] width 22 height 11
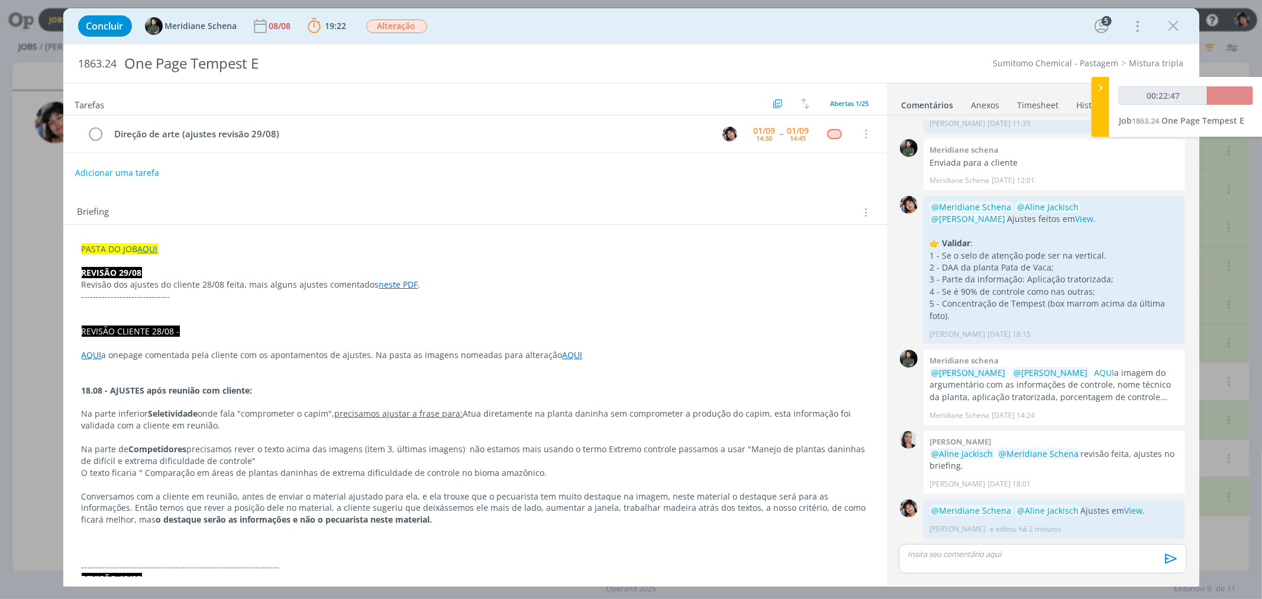
scroll to position [1388, 0]
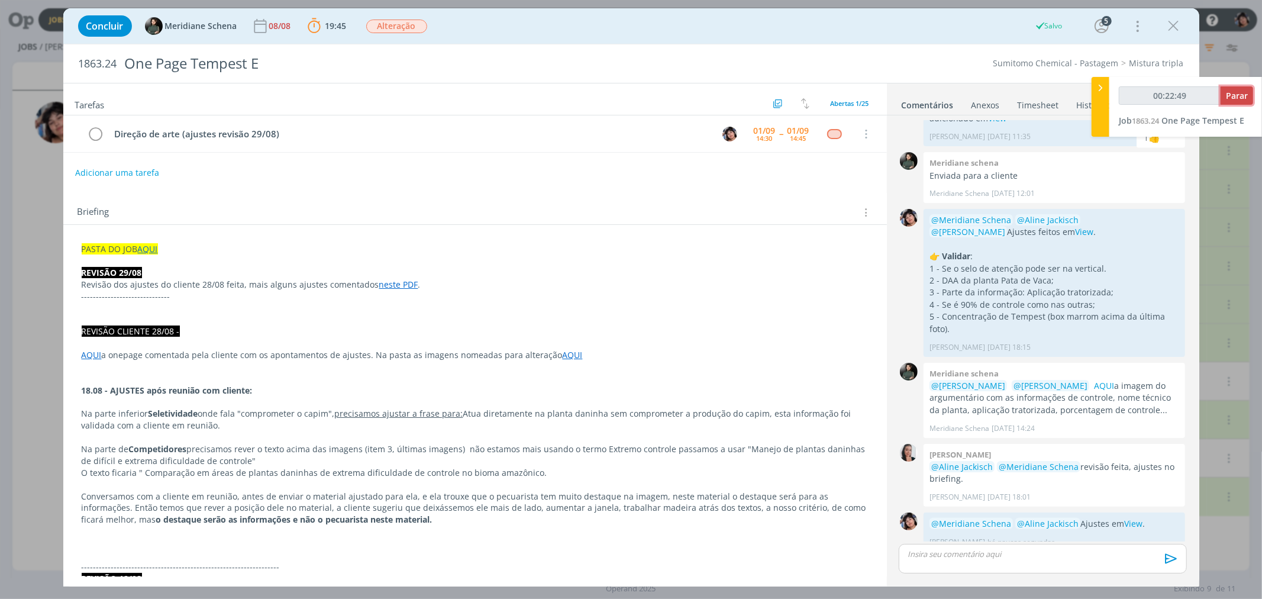
click at [781, 95] on span "Parar" at bounding box center [1237, 95] width 22 height 11
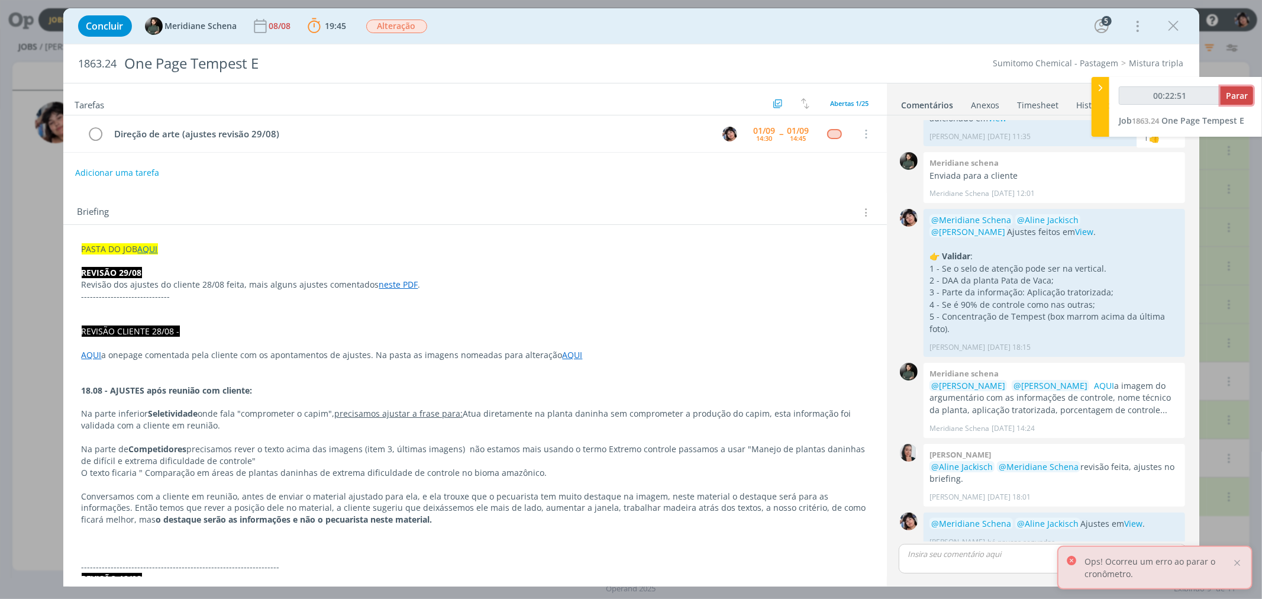
click at [781, 99] on span "Parar" at bounding box center [1237, 95] width 22 height 11
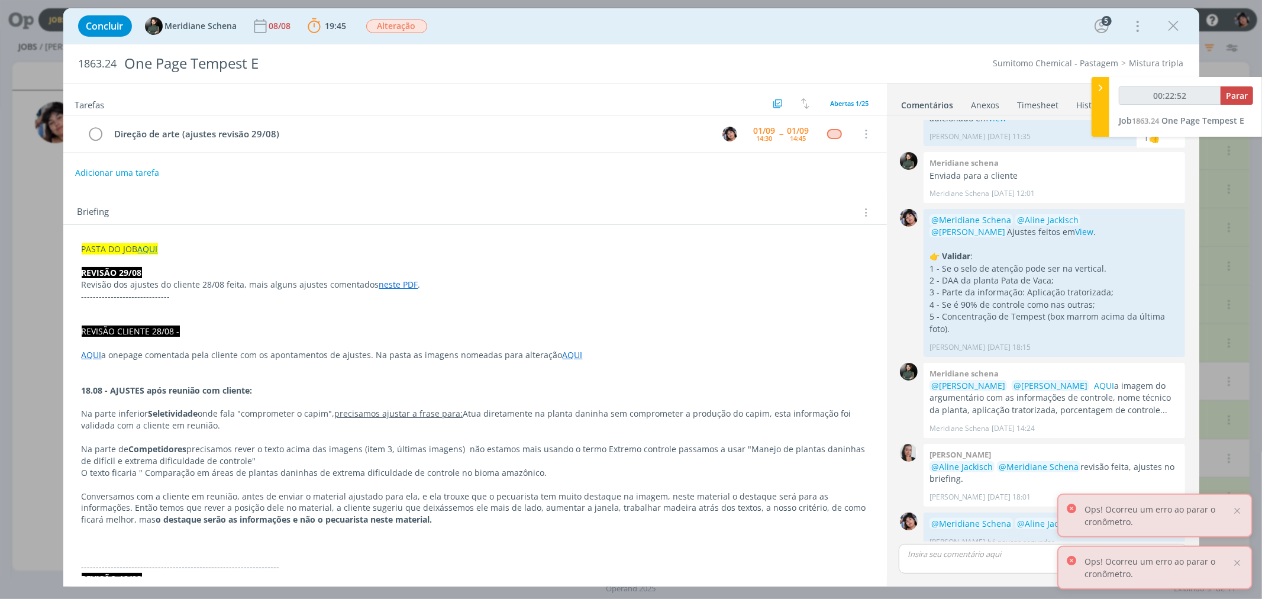
type input "00:23:00"
click at [781, 99] on input "00:23:00" at bounding box center [1170, 95] width 102 height 18
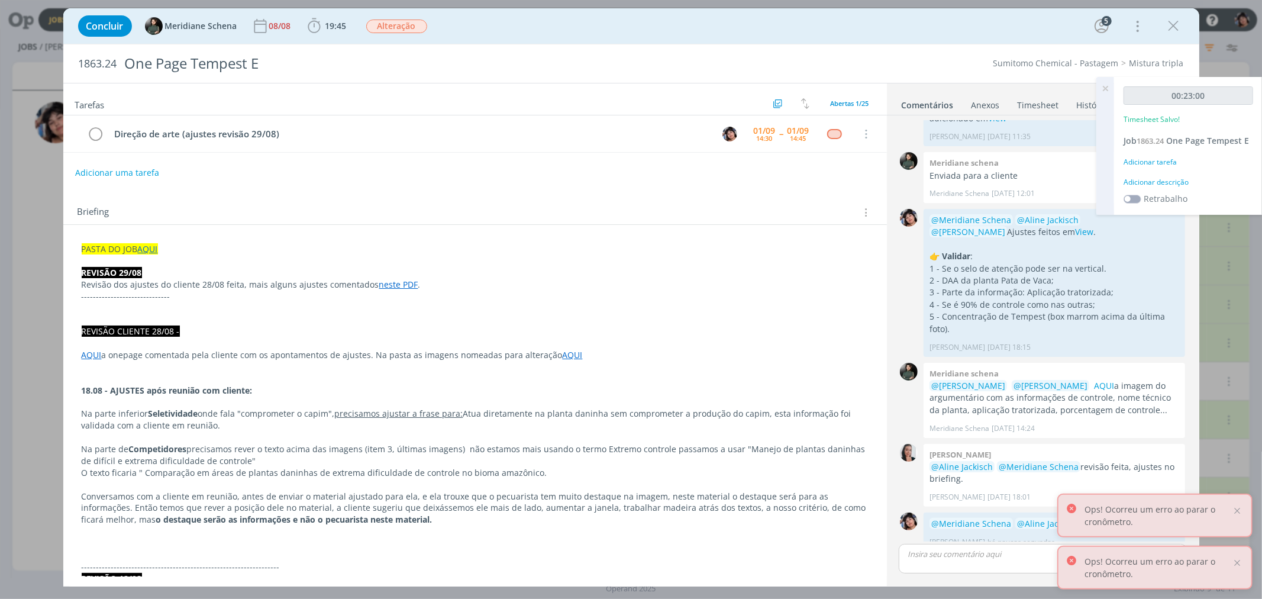
click at [781, 161] on div "Adicionar tarefa" at bounding box center [1188, 162] width 130 height 11
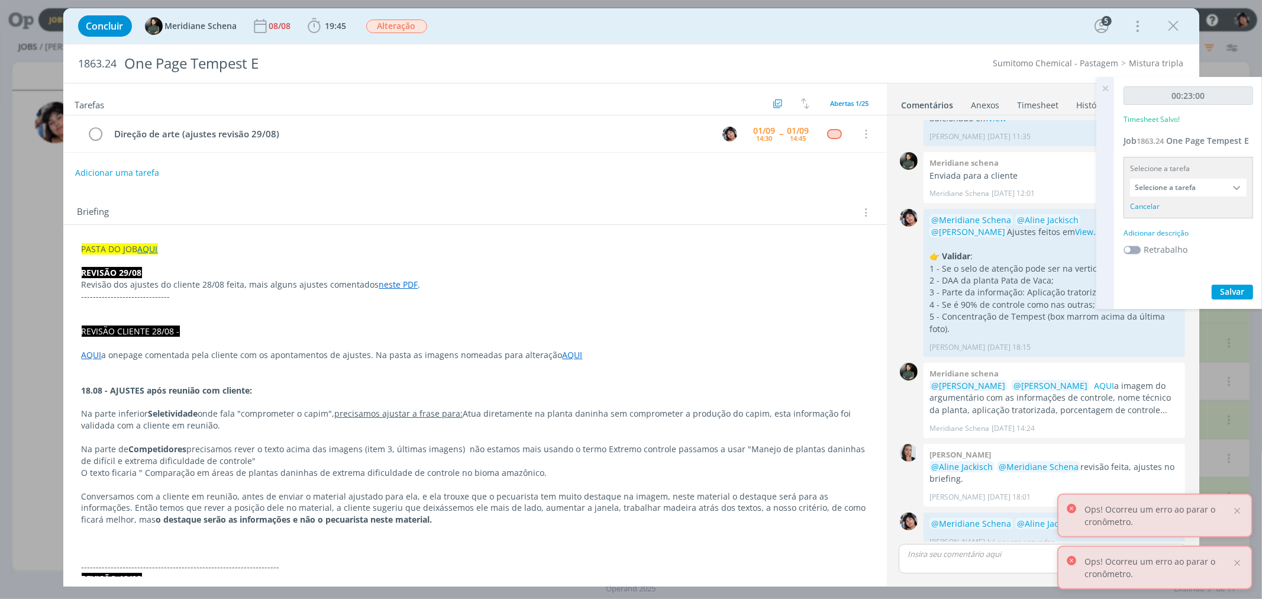
click at [781, 190] on input "Selecione a tarefa" at bounding box center [1188, 188] width 117 height 18
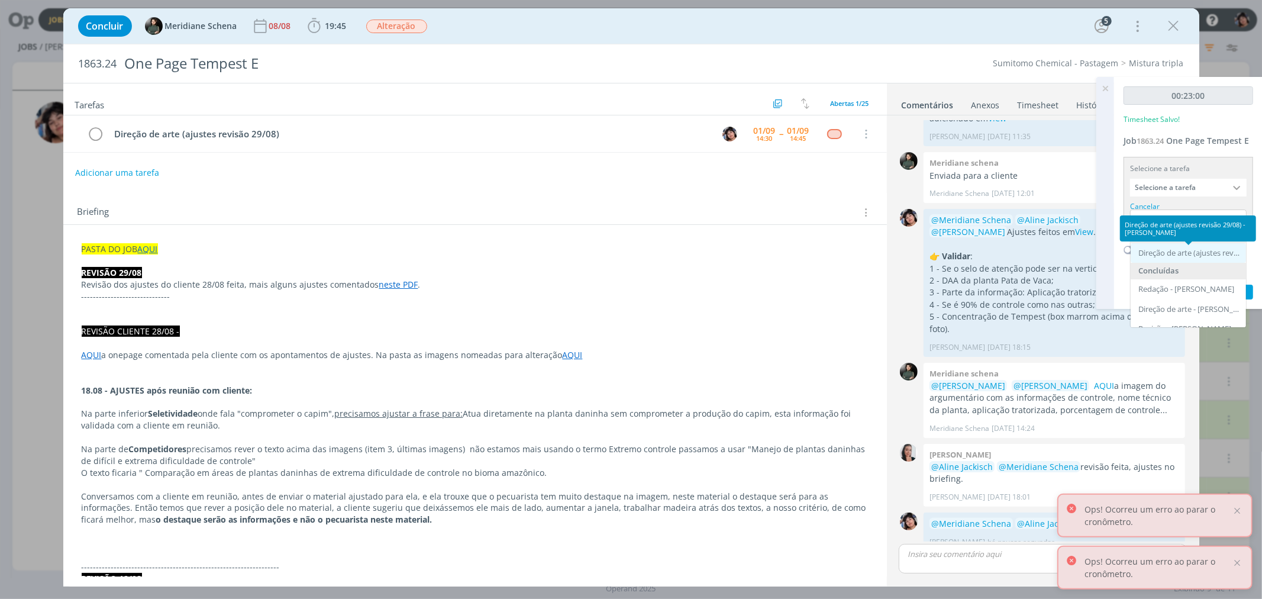
click at [781, 248] on div "Direção de arte (ajustes revisão 29/08) - [PERSON_NAME]" at bounding box center [1189, 252] width 102 height 9
type input "Direção de arte (ajustes revisão 29/08)"
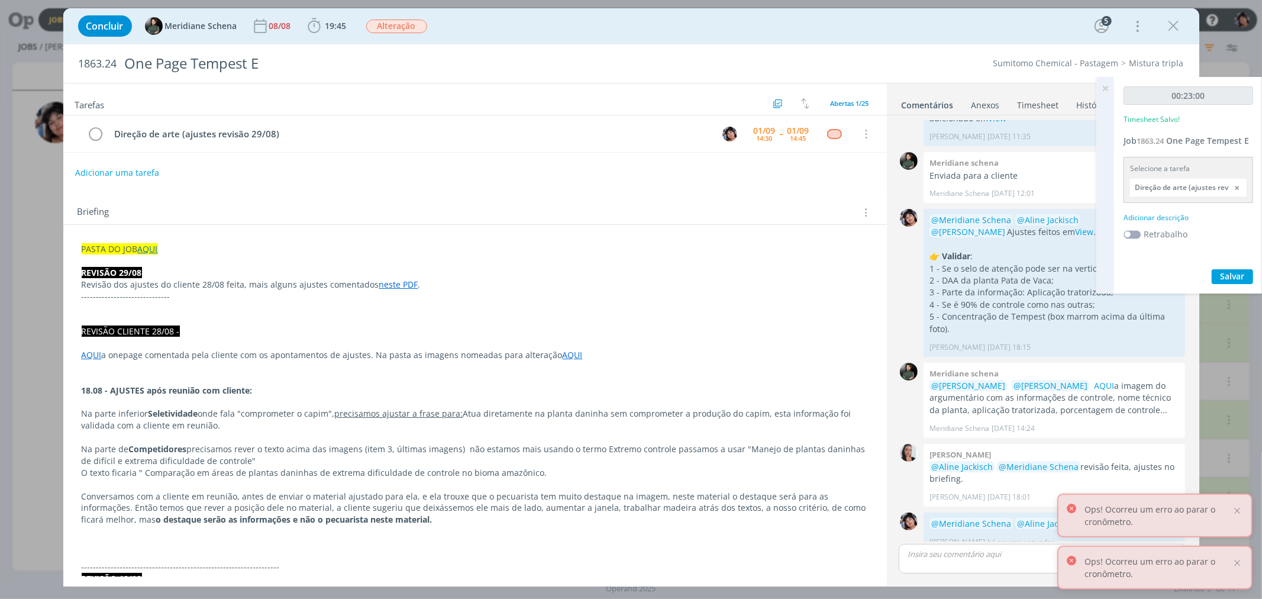
click at [781, 213] on div "Adicionar descrição" at bounding box center [1188, 217] width 130 height 11
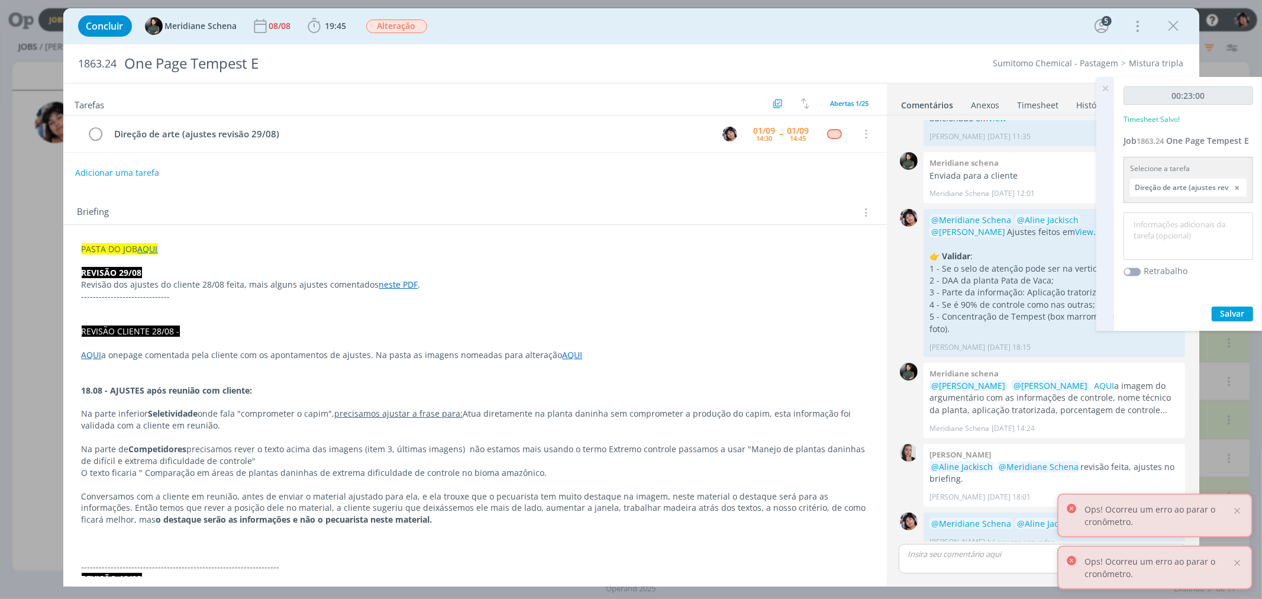
click at [781, 229] on textarea at bounding box center [1188, 236] width 124 height 42
type textarea "novos ajustes"
click at [781, 312] on span "Salvar" at bounding box center [1232, 313] width 24 height 11
click at [781, 93] on icon at bounding box center [1104, 88] width 21 height 23
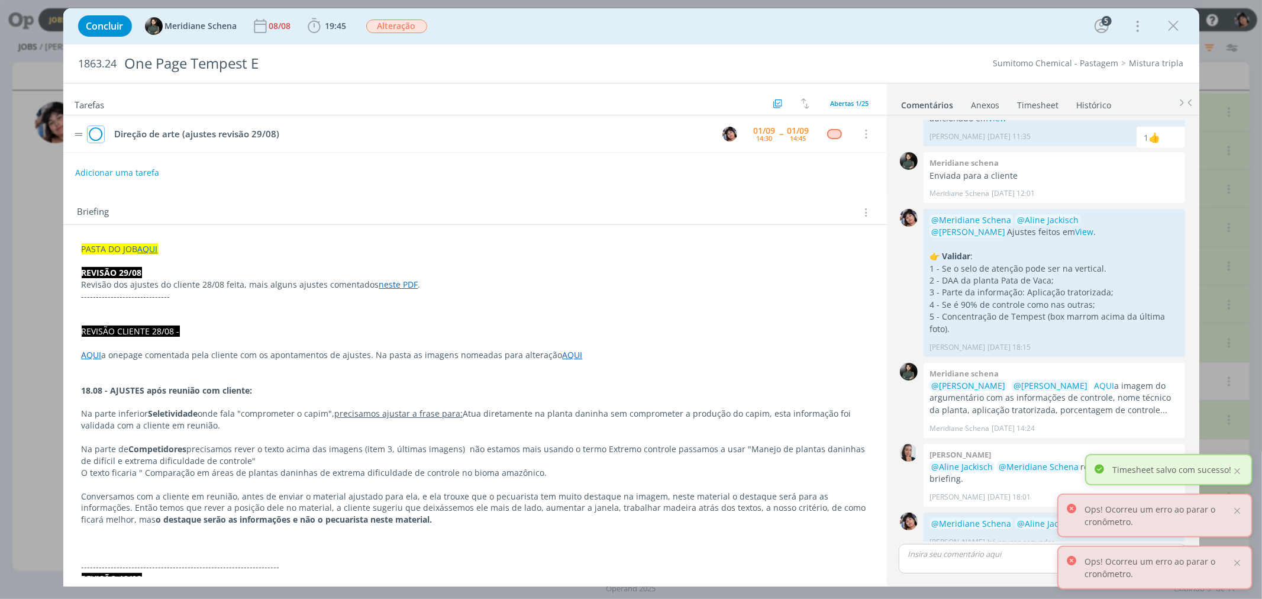
click at [96, 133] on icon "dialog" at bounding box center [96, 134] width 17 height 18
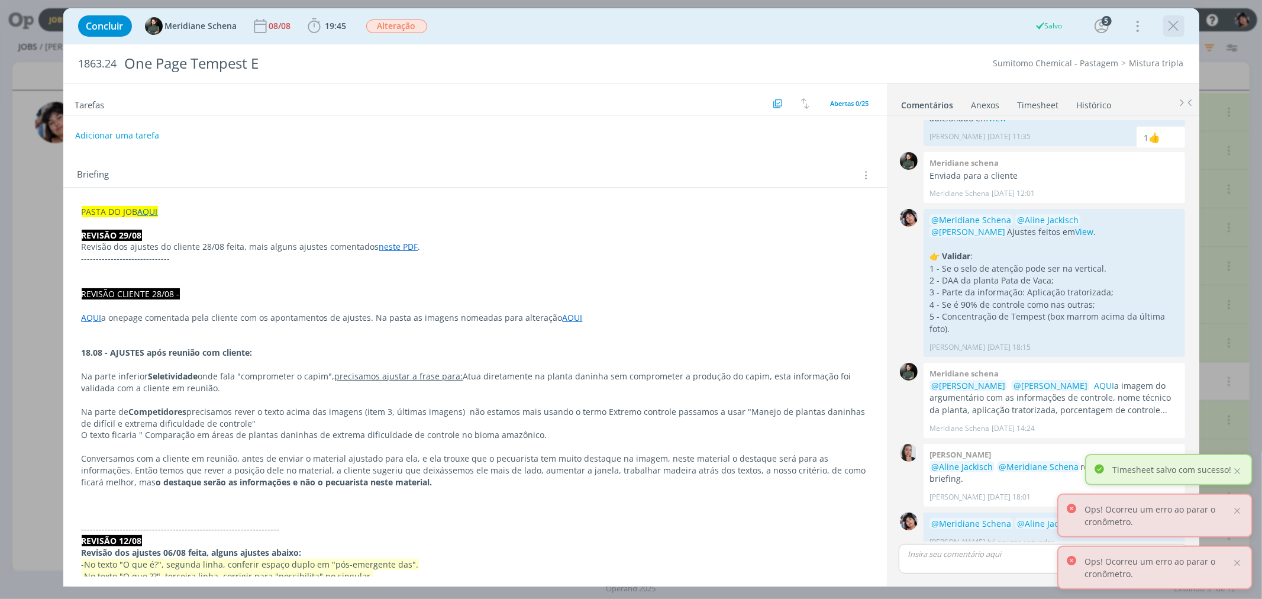
click at [781, 27] on icon "dialog" at bounding box center [1174, 26] width 18 height 18
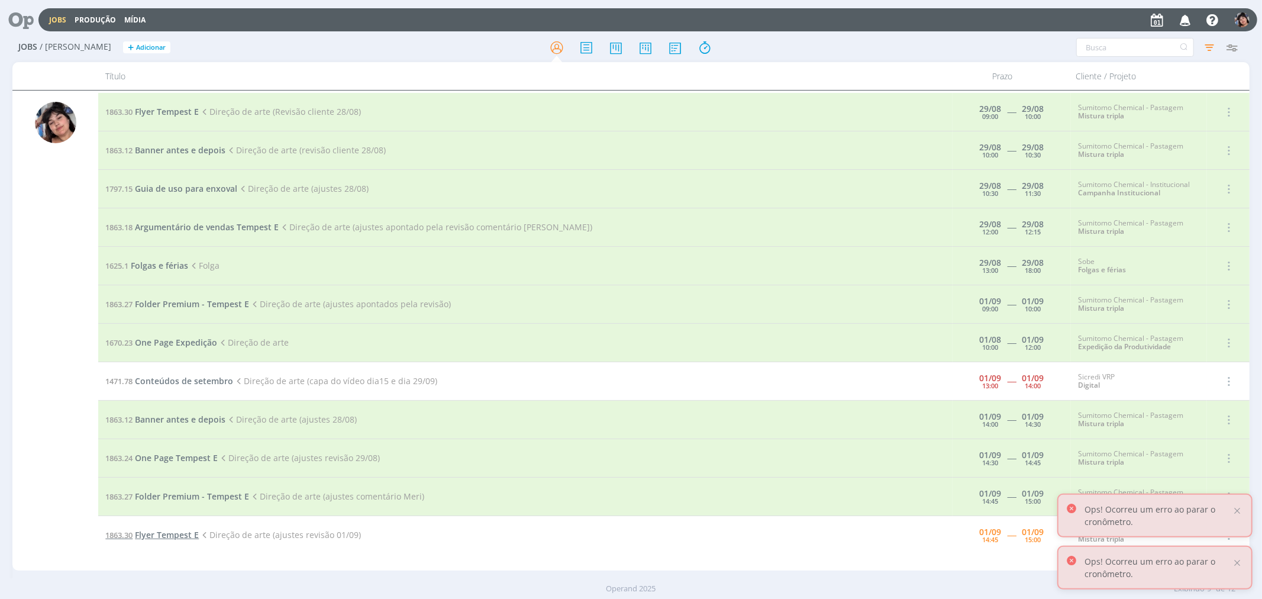
click at [164, 534] on span "Flyer Tempest E" at bounding box center [167, 534] width 64 height 11
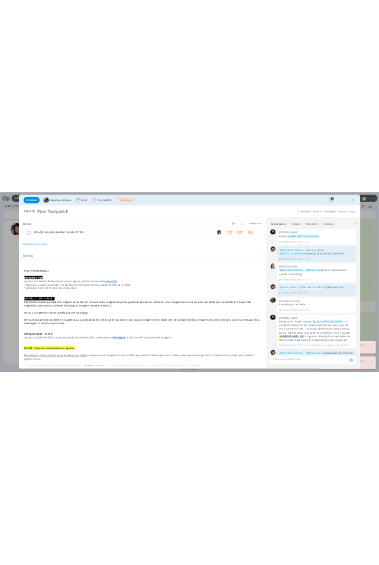
scroll to position [679, 0]
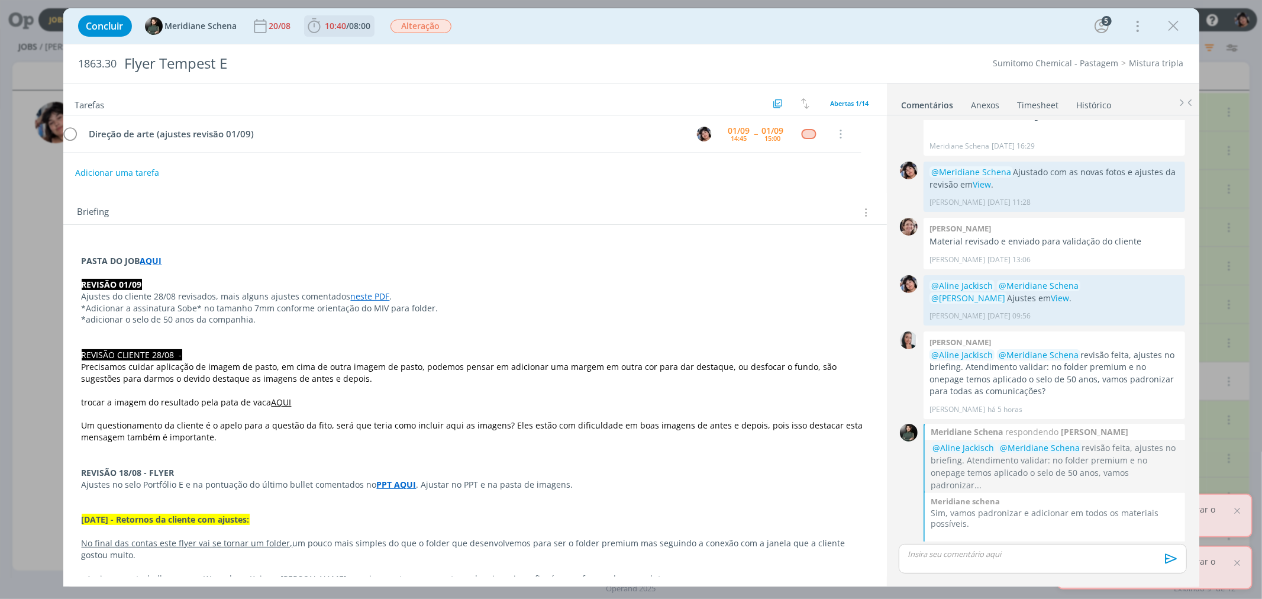
click at [355, 27] on span "08:00" at bounding box center [360, 25] width 21 height 11
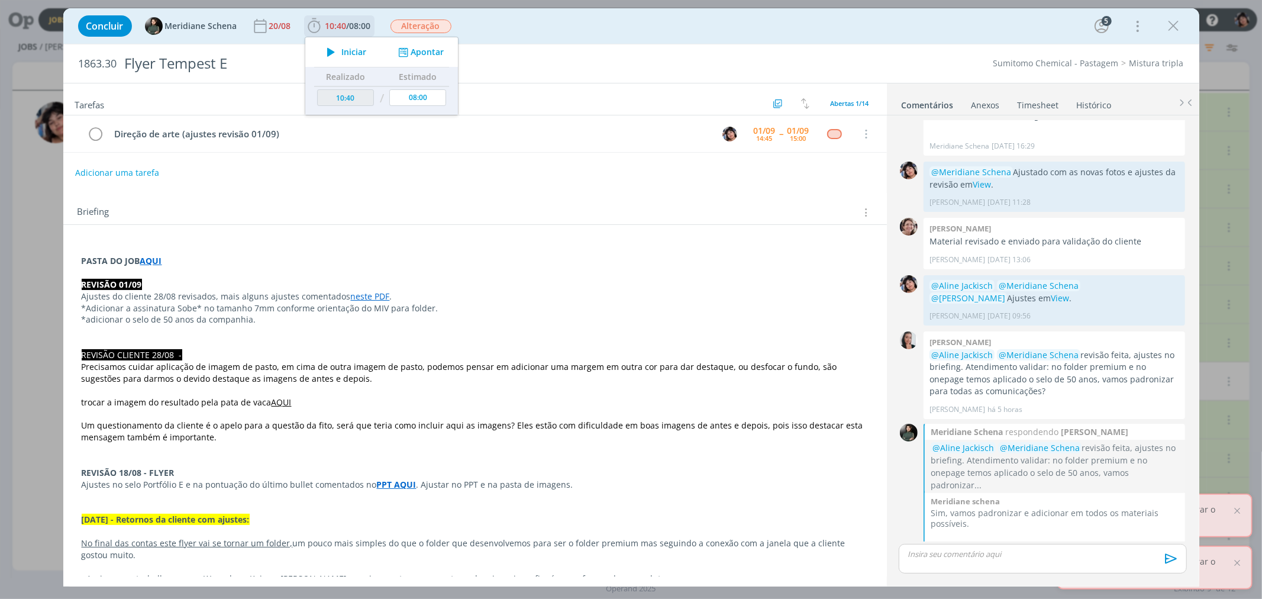
click at [338, 52] on icon "dialog" at bounding box center [331, 51] width 21 height 15
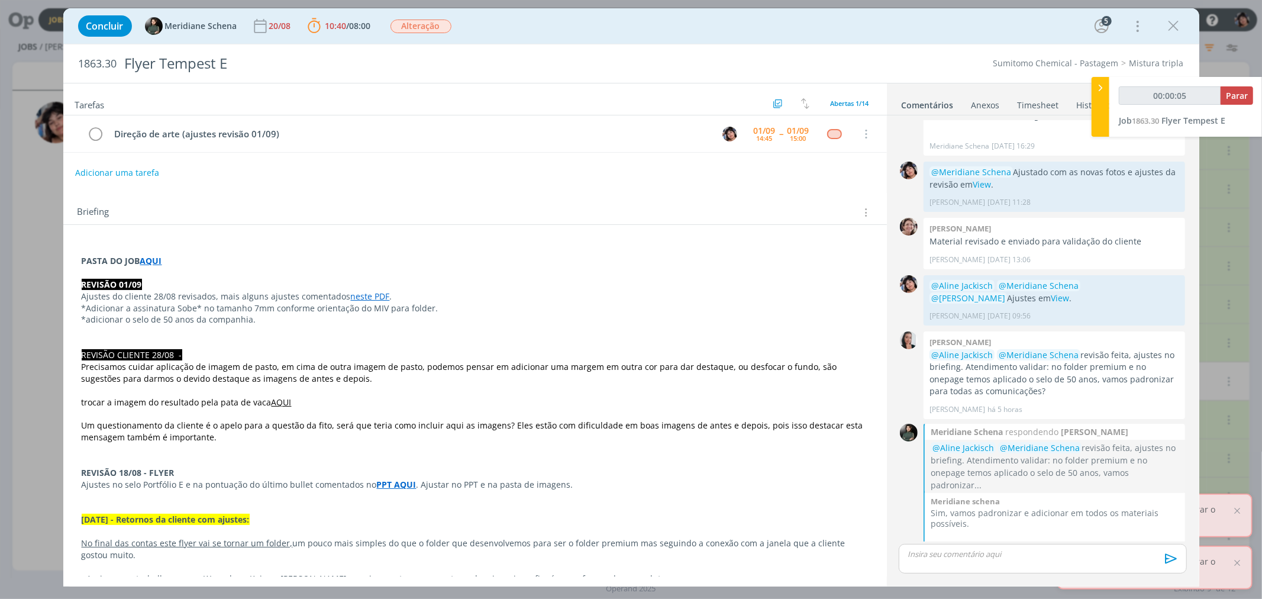
click at [369, 293] on link "neste PDF" at bounding box center [370, 295] width 39 height 11
click at [395, 274] on p "dialog" at bounding box center [475, 273] width 786 height 12
click at [368, 296] on link "neste PDF" at bounding box center [370, 296] width 39 height 11
click at [360, 323] on link "[URL][DOMAIN_NAME]" at bounding box center [327, 319] width 89 height 15
click at [198, 306] on p "*Adicionar a assinatura Sobe* no tamanho 7mm conforme orientação do MIV para fo…" at bounding box center [475, 309] width 786 height 12
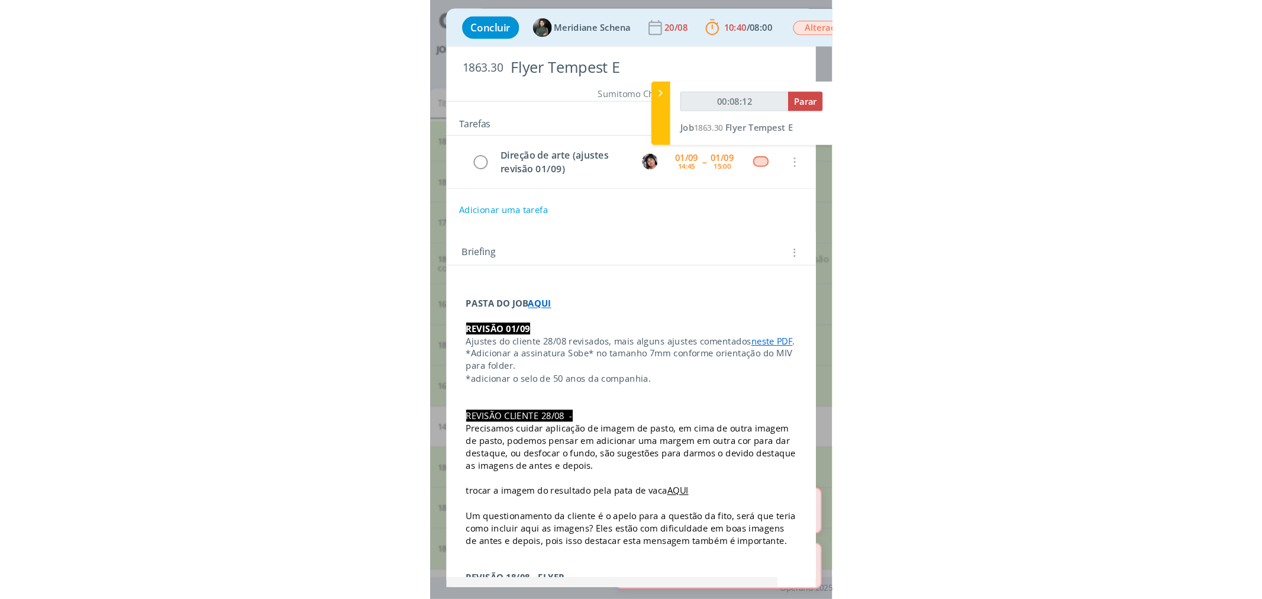
scroll to position [717, 0]
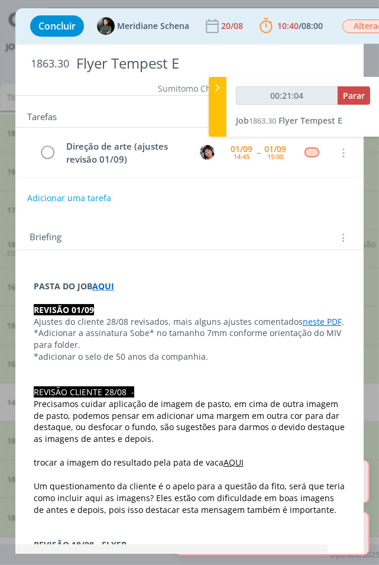
click at [289, 235] on div "Briefing Briefings Predefinidos Versões do Briefing Ver Briefing do Projeto" at bounding box center [192, 237] width 324 height 15
click at [293, 274] on p "dialog" at bounding box center [190, 275] width 312 height 12
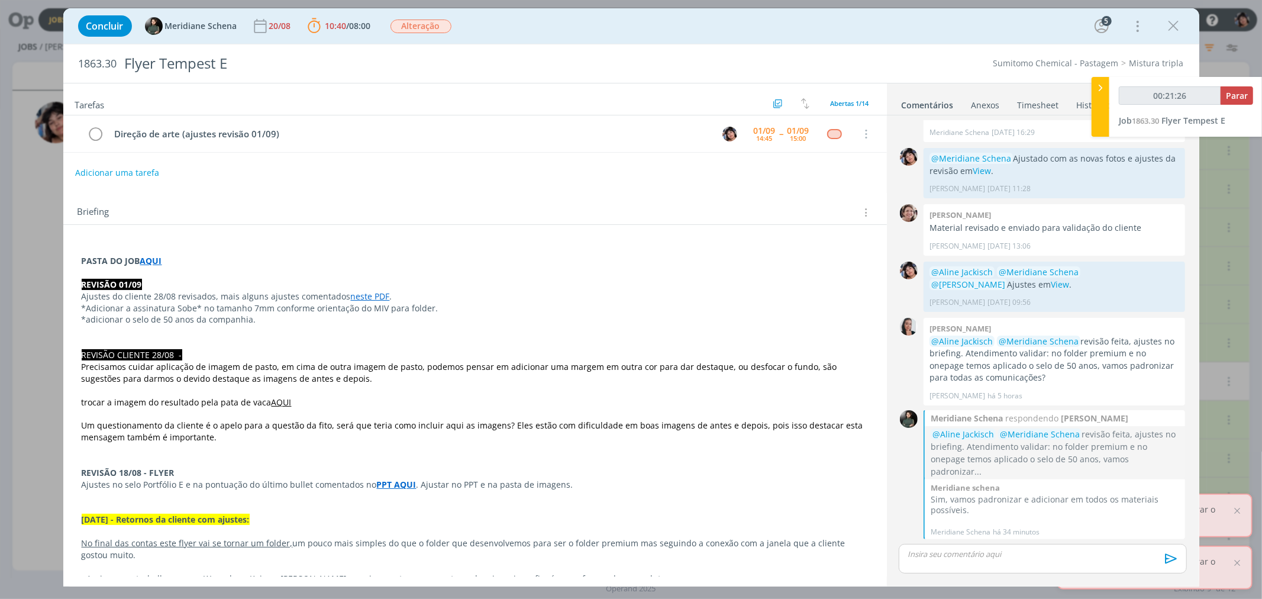
scroll to position [679, 0]
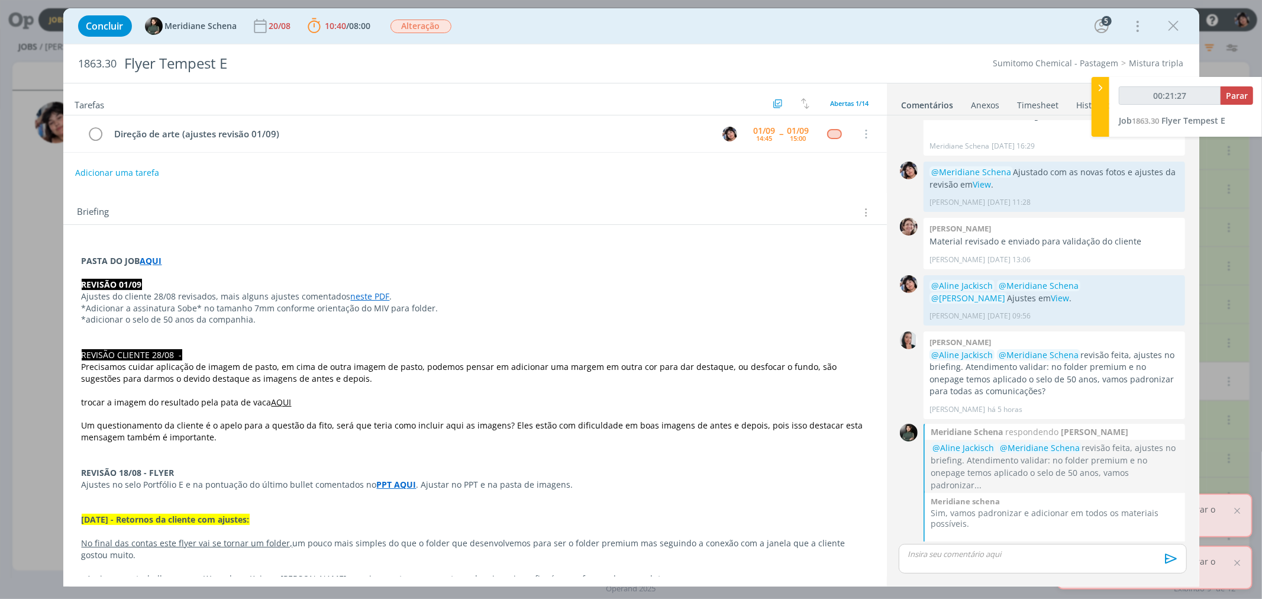
click at [781, 563] on div "dialog" at bounding box center [1043, 559] width 288 height 30
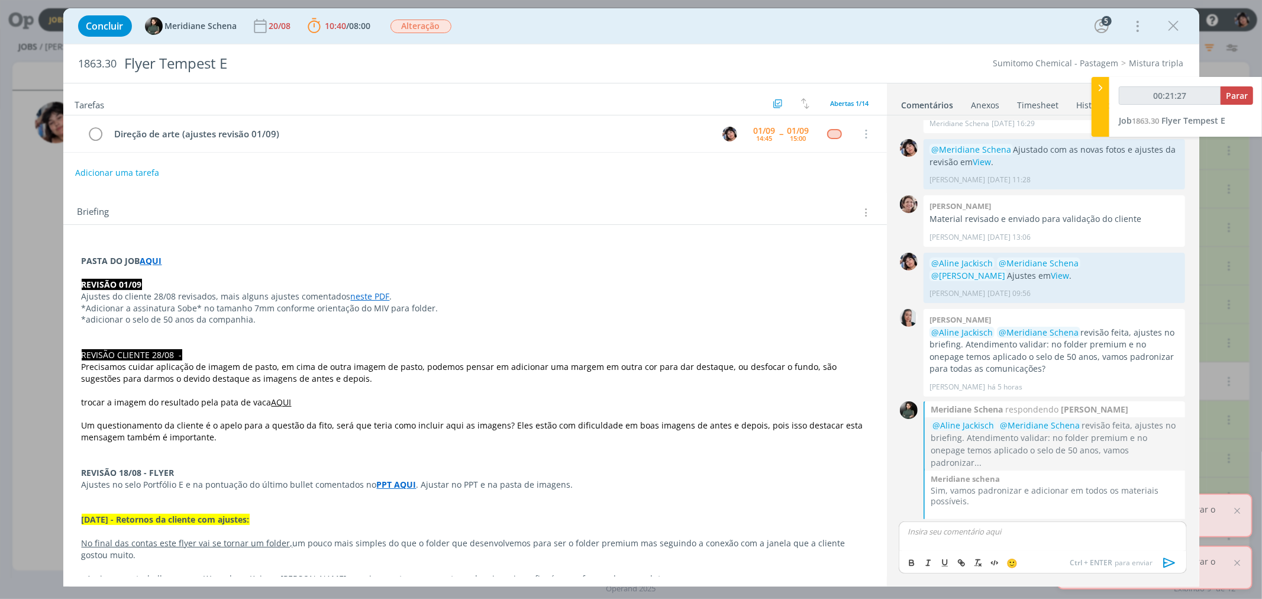
type input "00:21:28"
click at [781, 558] on icon "dialog" at bounding box center [1170, 563] width 18 height 18
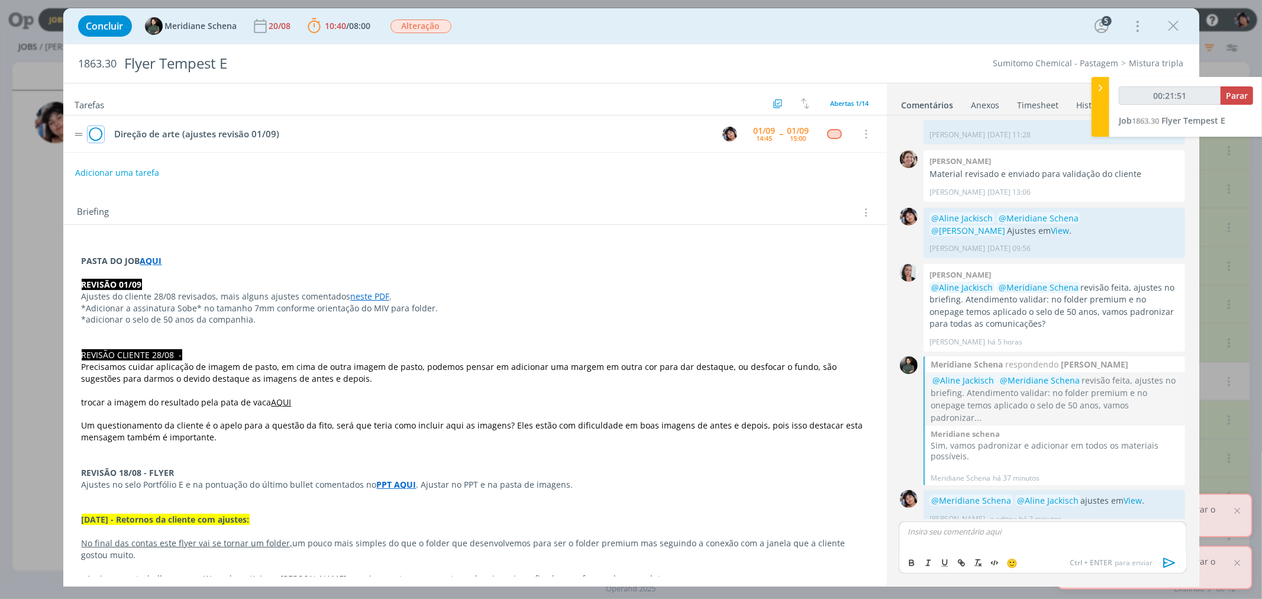
click at [98, 134] on icon "dialog" at bounding box center [96, 134] width 17 height 18
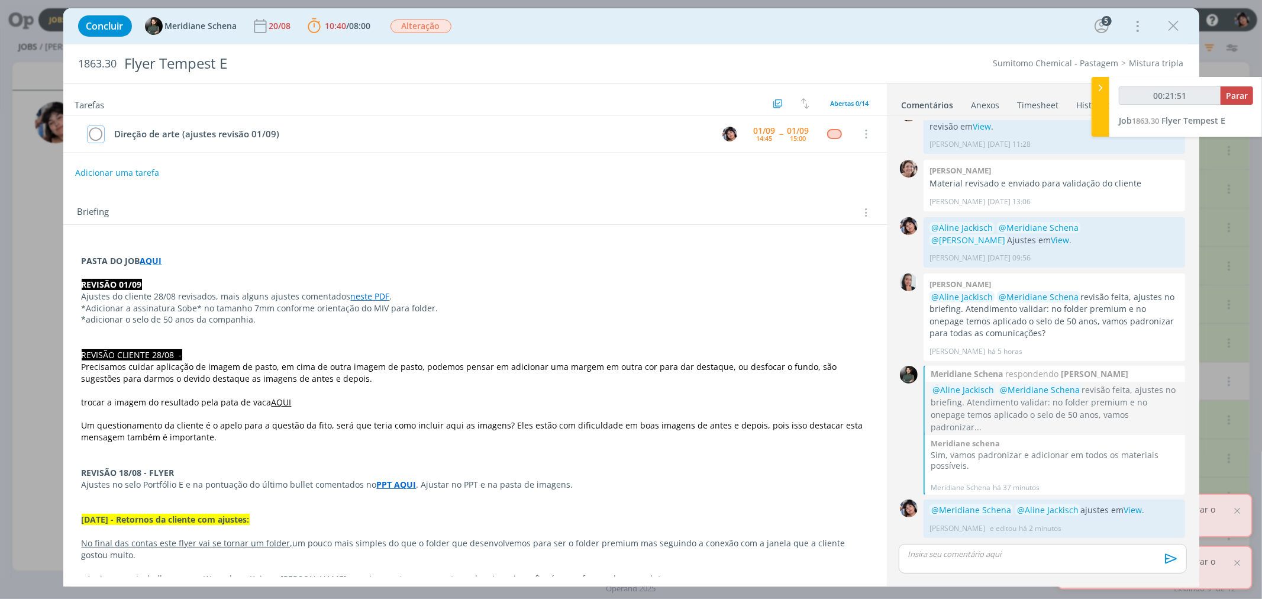
scroll to position [723, 0]
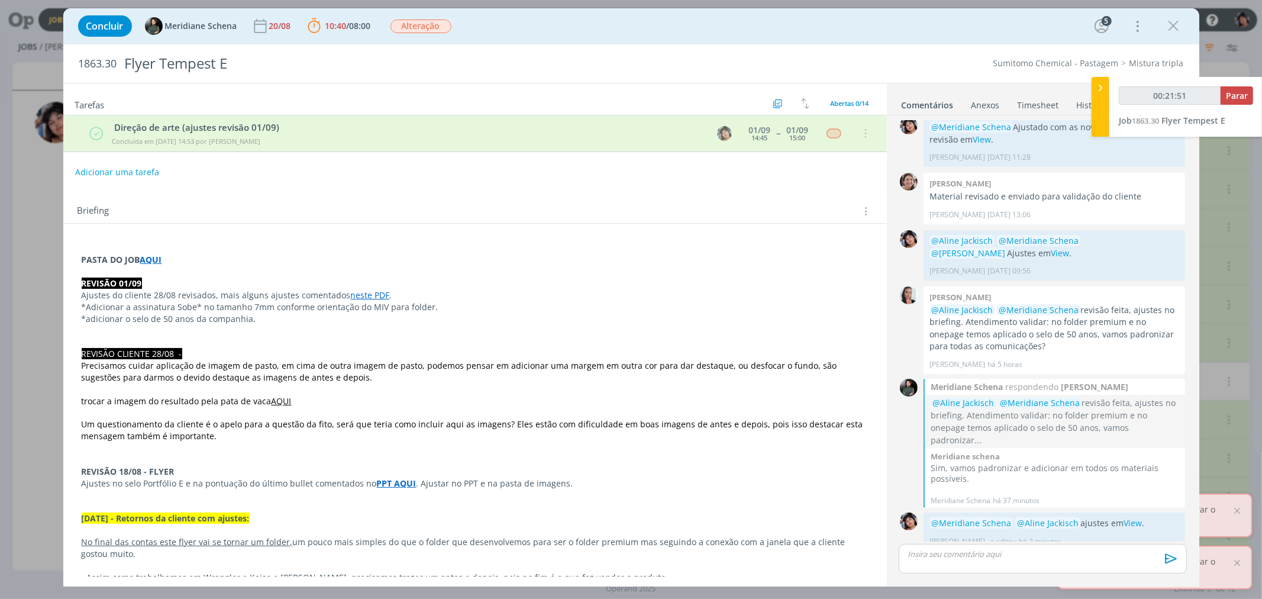
type input "00:21:52"
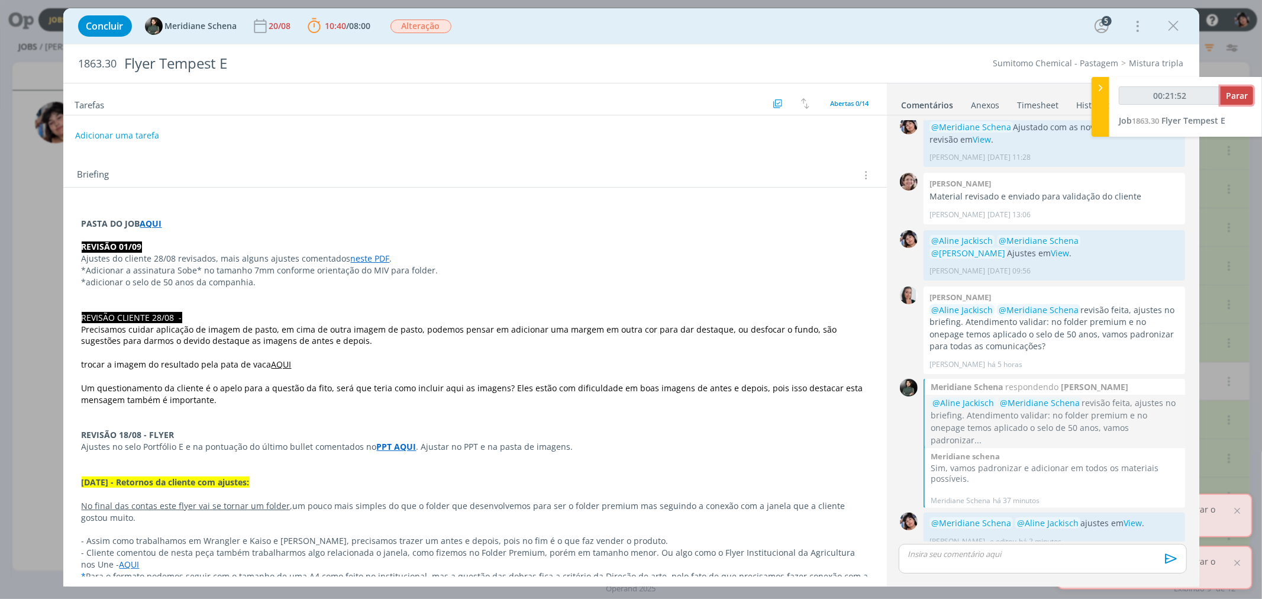
click at [781, 97] on span "Parar" at bounding box center [1237, 95] width 22 height 11
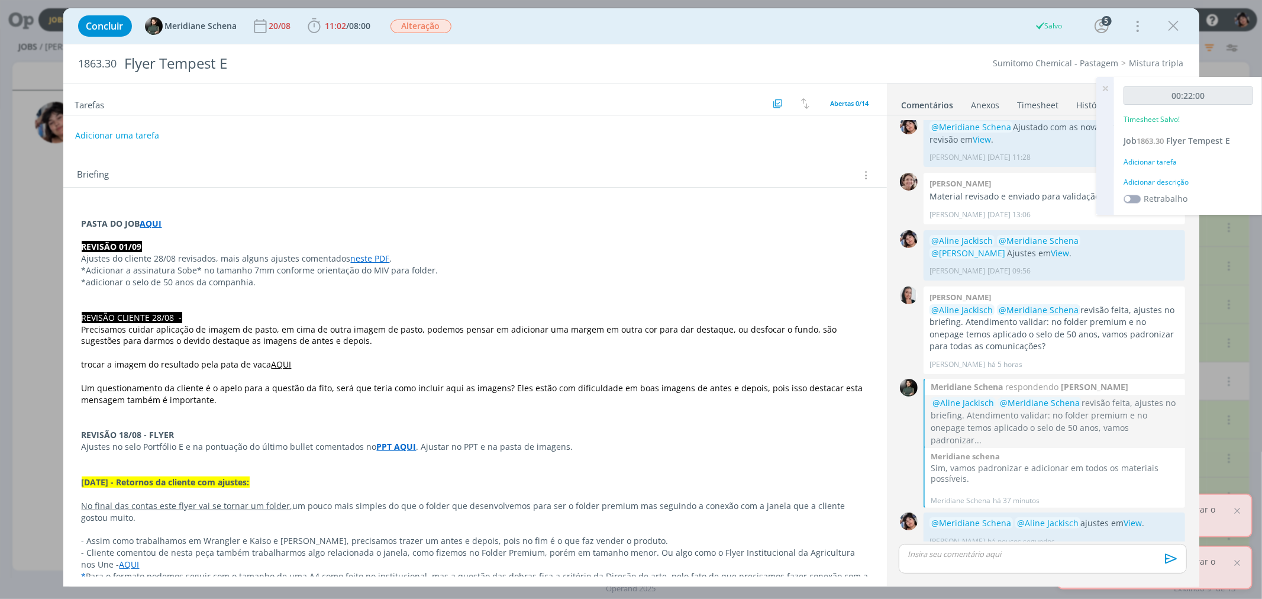
click at [781, 184] on div "Adicionar descrição" at bounding box center [1188, 182] width 130 height 11
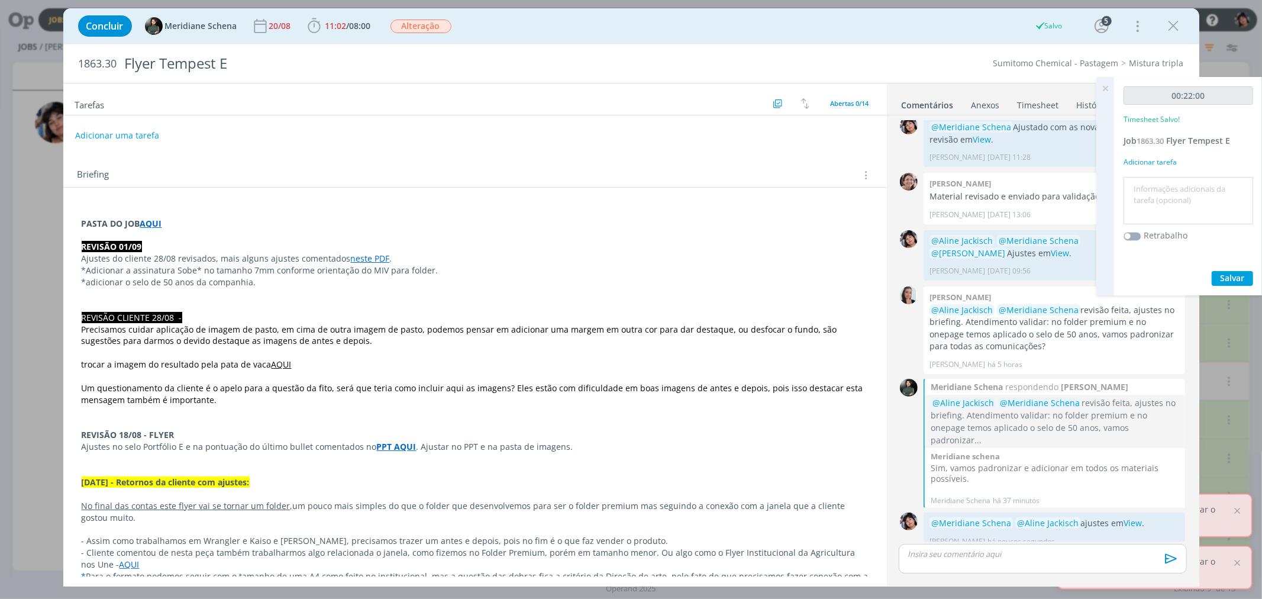
click at [781, 184] on textarea at bounding box center [1188, 201] width 124 height 42
type textarea "Ajustes revisão"
click at [781, 280] on span "Salvar" at bounding box center [1232, 277] width 24 height 11
click at [781, 85] on icon at bounding box center [1104, 88] width 21 height 23
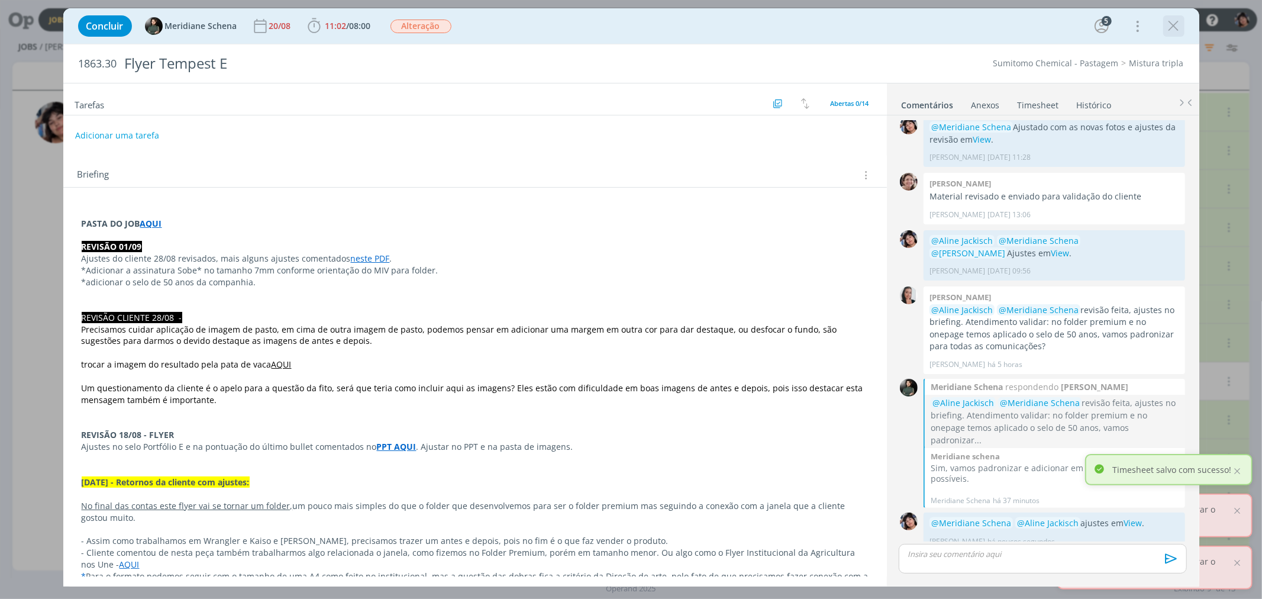
click at [781, 24] on icon "dialog" at bounding box center [1174, 26] width 18 height 18
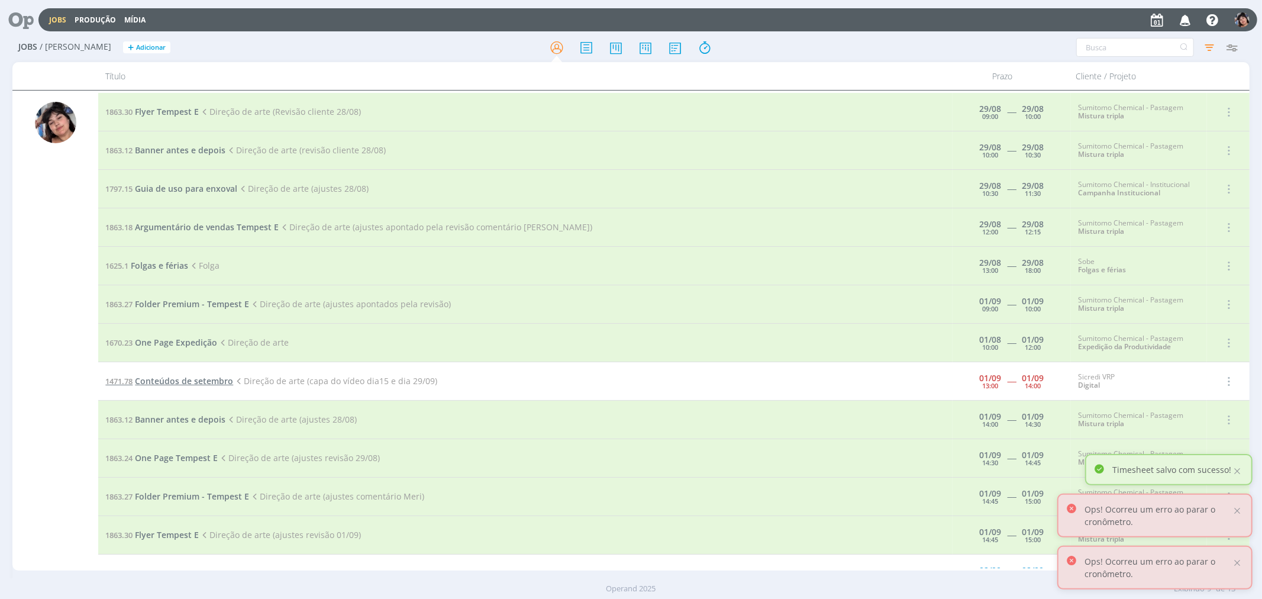
click at [196, 385] on span "Conteúdos de setembro" at bounding box center [184, 380] width 98 height 11
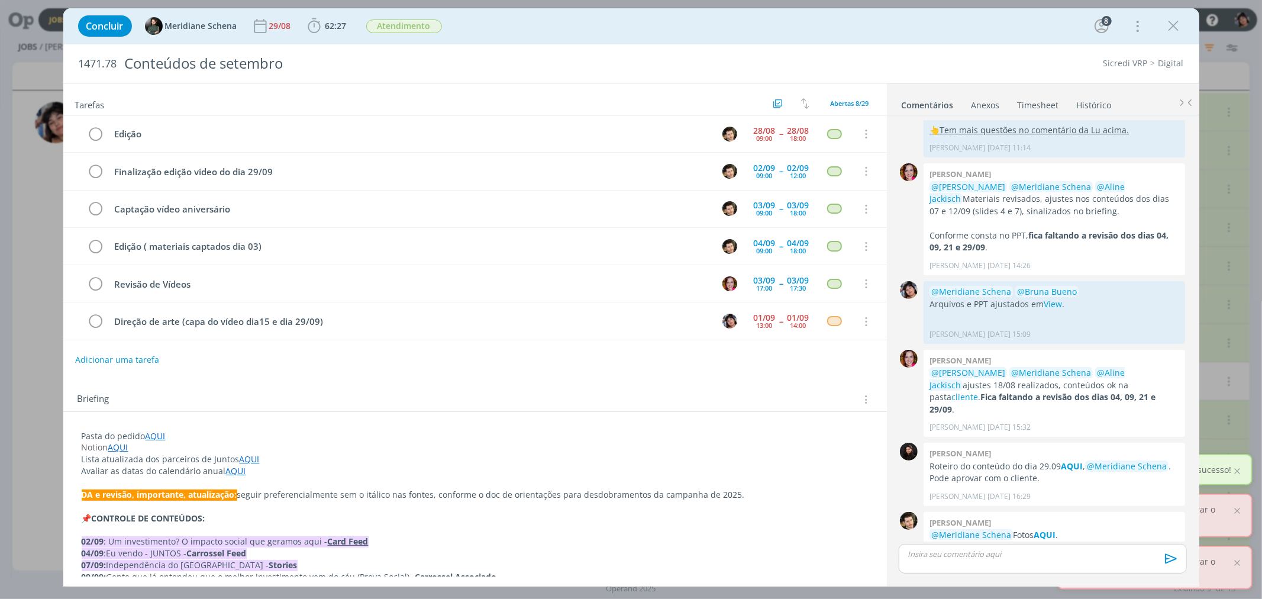
scroll to position [77, 0]
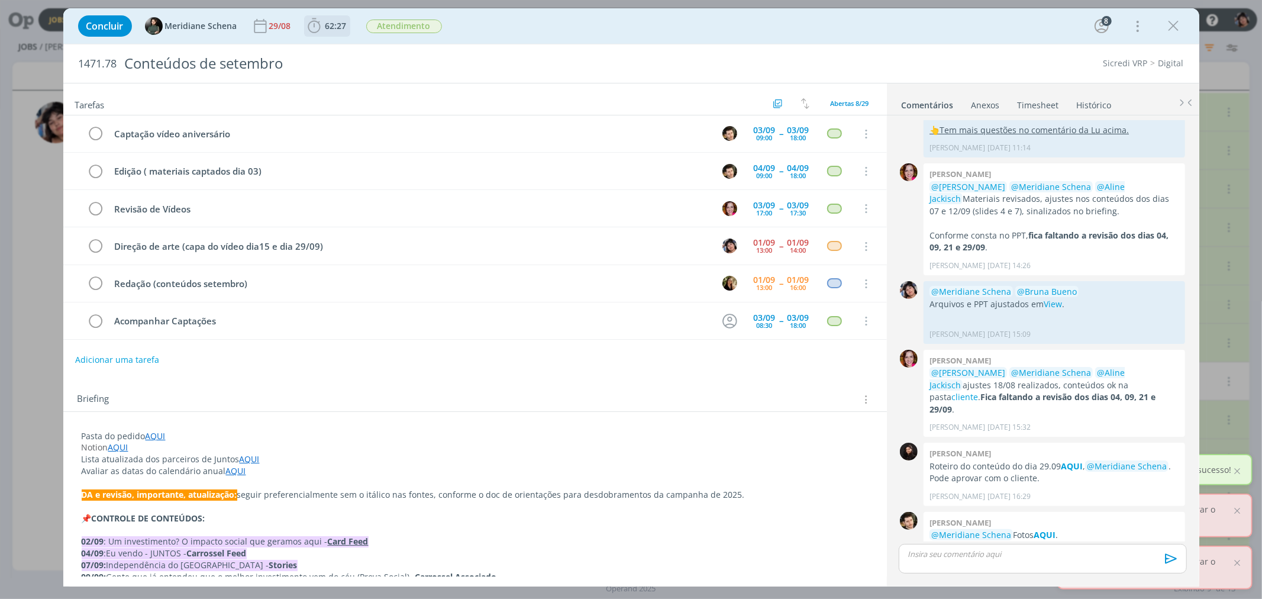
click at [309, 17] on button "62:27" at bounding box center [327, 26] width 45 height 19
click at [321, 54] on icon "dialog" at bounding box center [331, 51] width 21 height 15
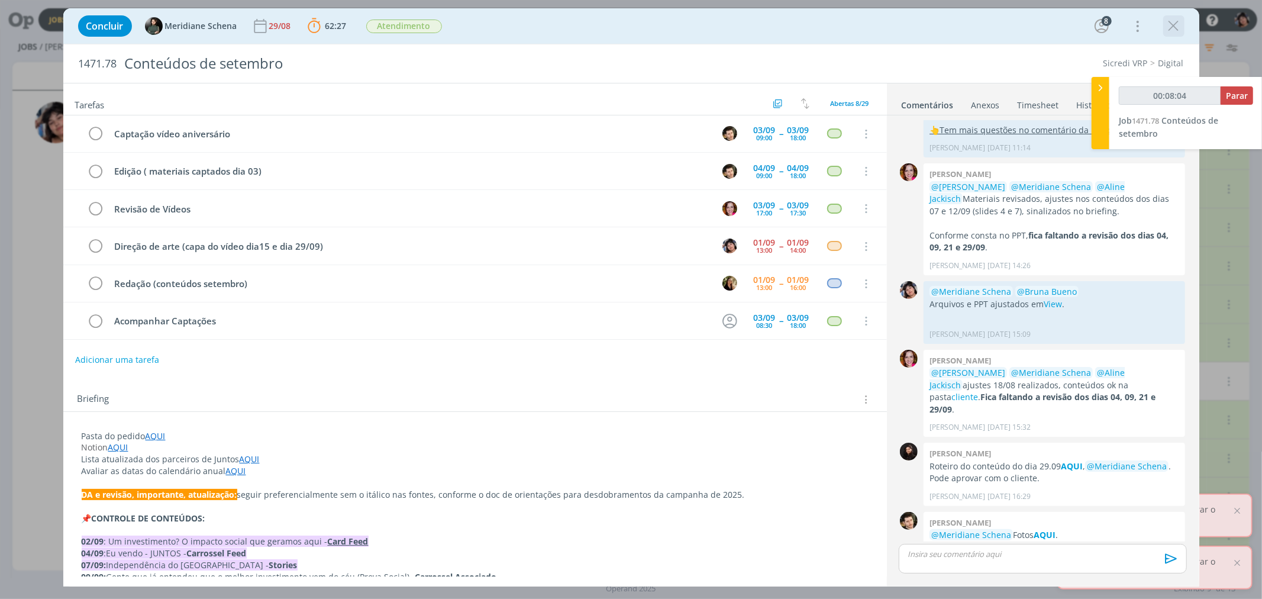
click at [781, 18] on icon "dialog" at bounding box center [1174, 26] width 18 height 18
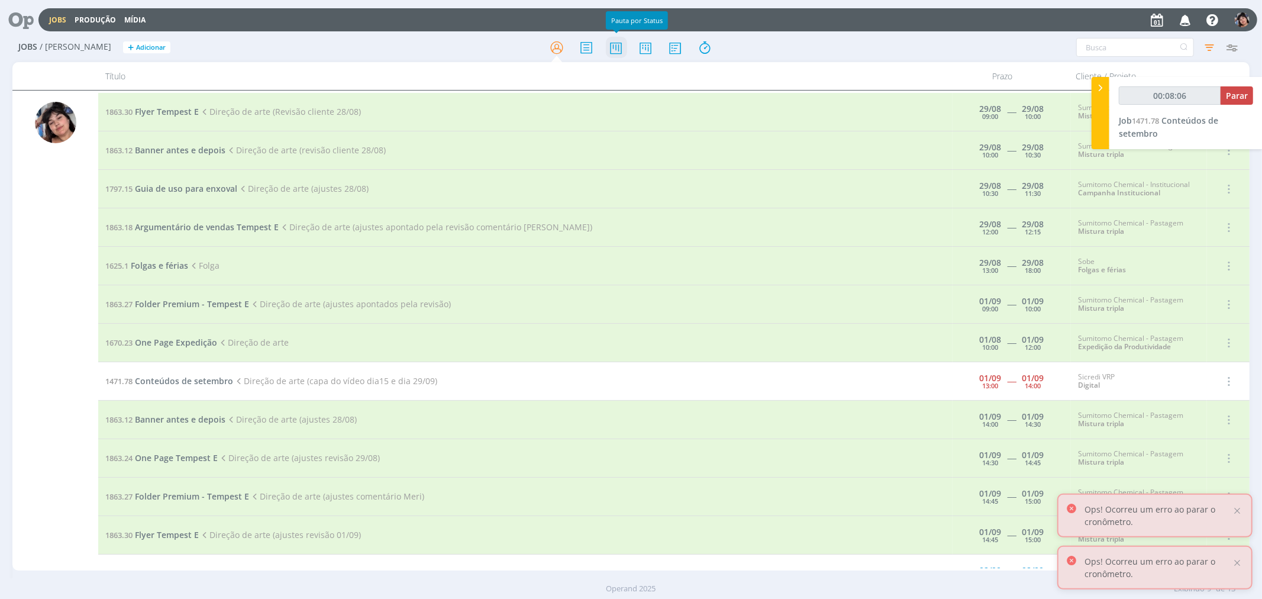
click at [612, 57] on icon at bounding box center [615, 47] width 21 height 23
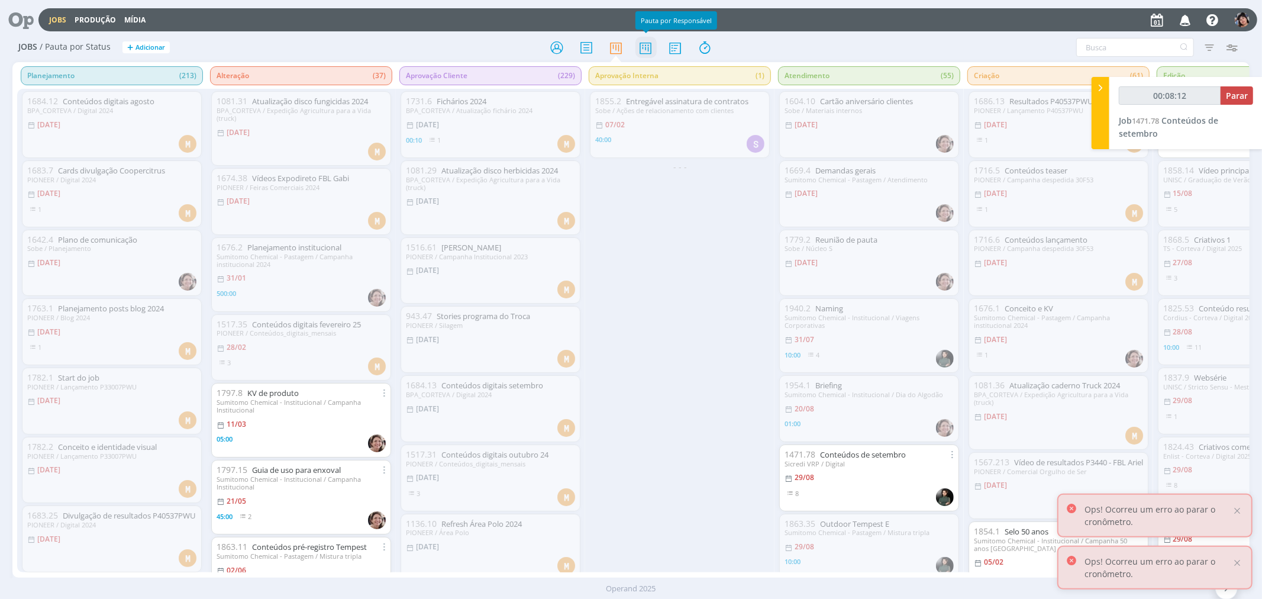
click at [647, 46] on icon at bounding box center [645, 47] width 21 height 23
type input "00:08:13"
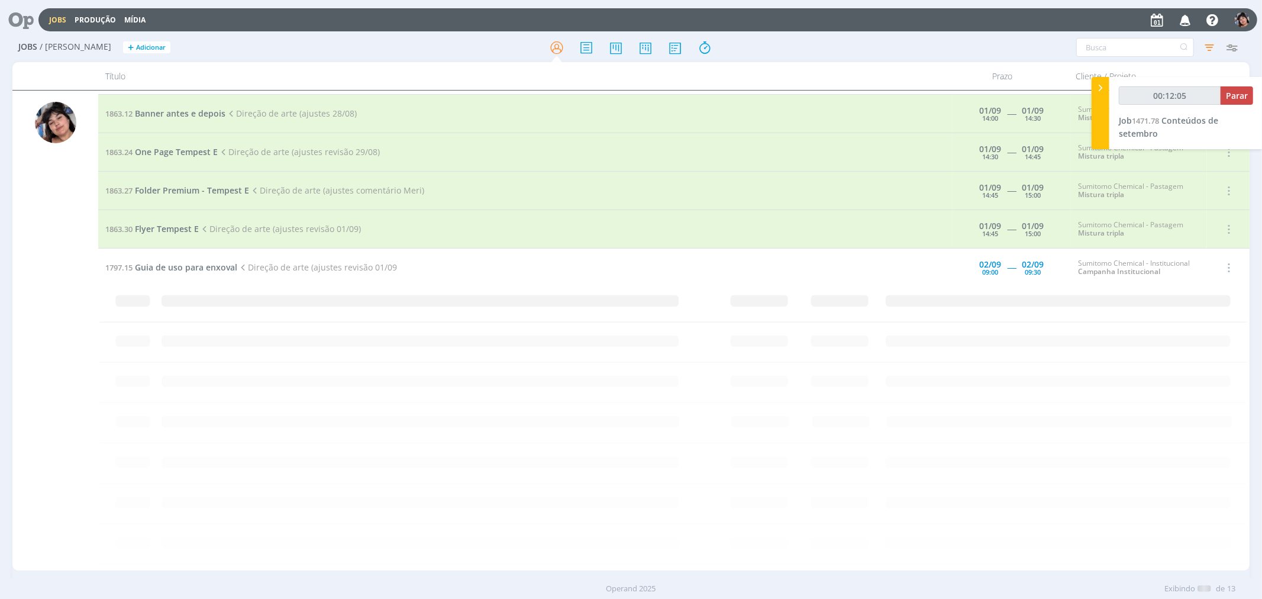
scroll to position [38, 0]
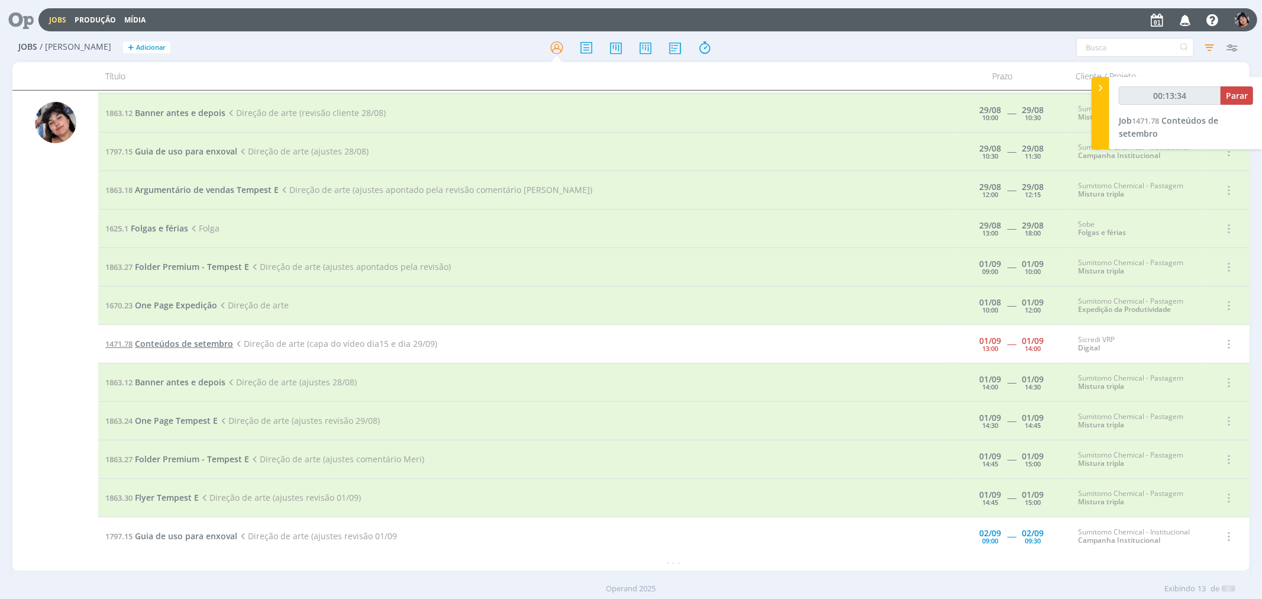
click at [218, 345] on span "Conteúdos de setembro" at bounding box center [184, 343] width 98 height 11
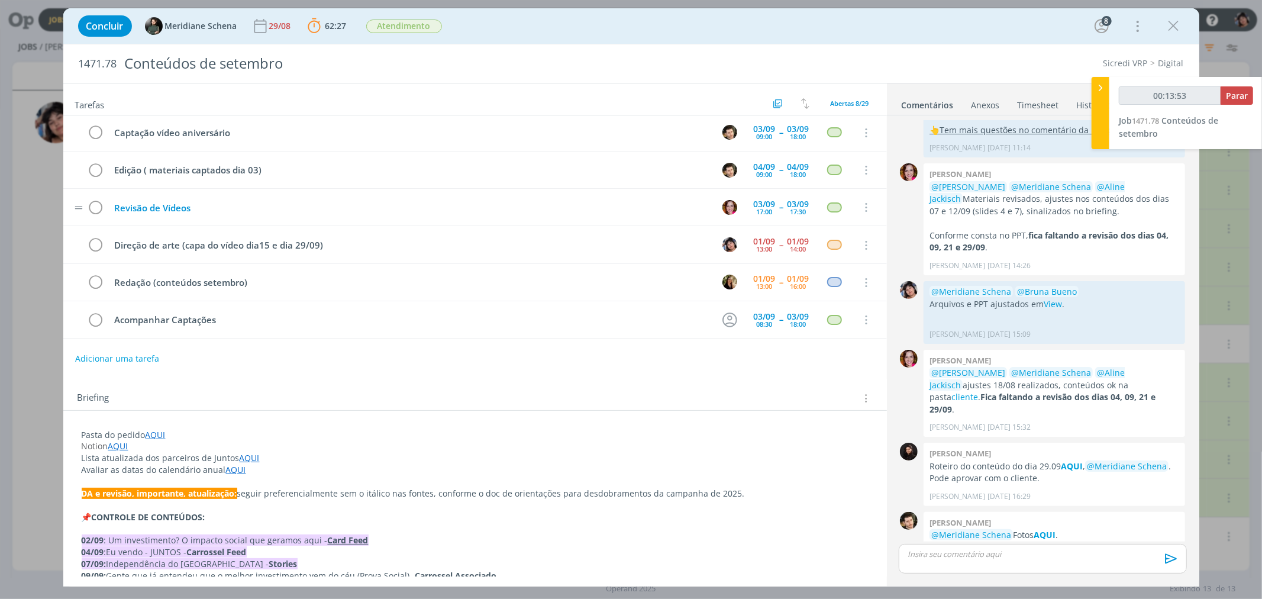
scroll to position [1, 0]
click at [30, 204] on div "Concluir Meridiane Schena 29/08 62:27 Parar Apontar Data * 01/09/2025 Horas * 0…" at bounding box center [631, 299] width 1262 height 599
click at [1165, 21] on icon "dialog" at bounding box center [1174, 26] width 18 height 18
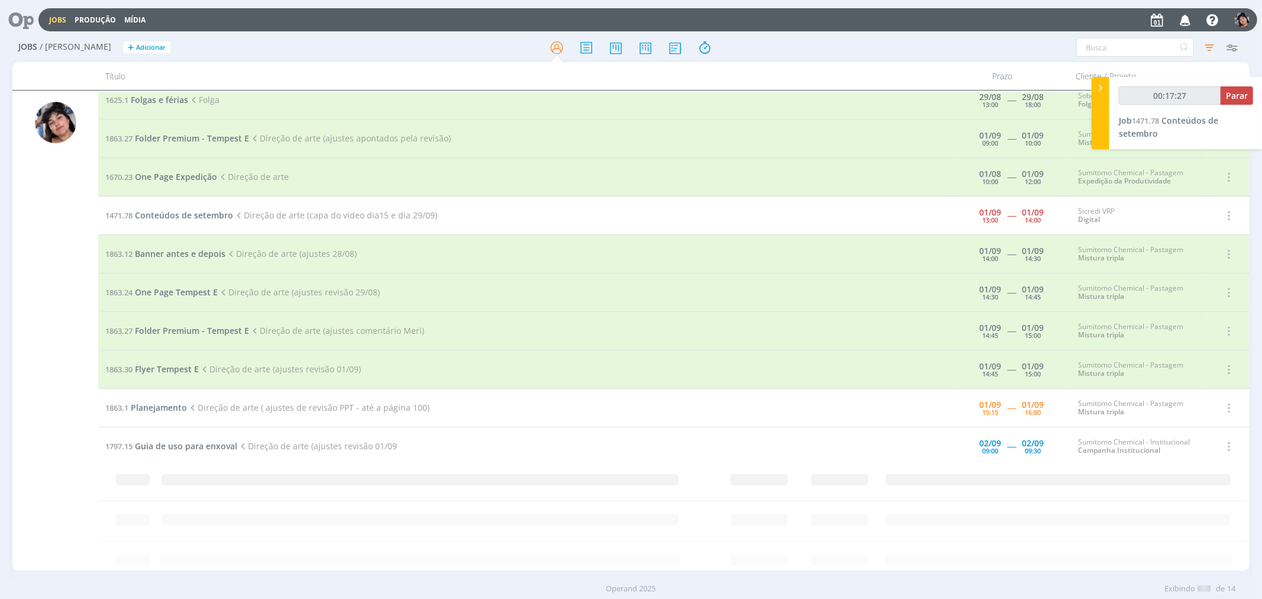
scroll to position [76, 0]
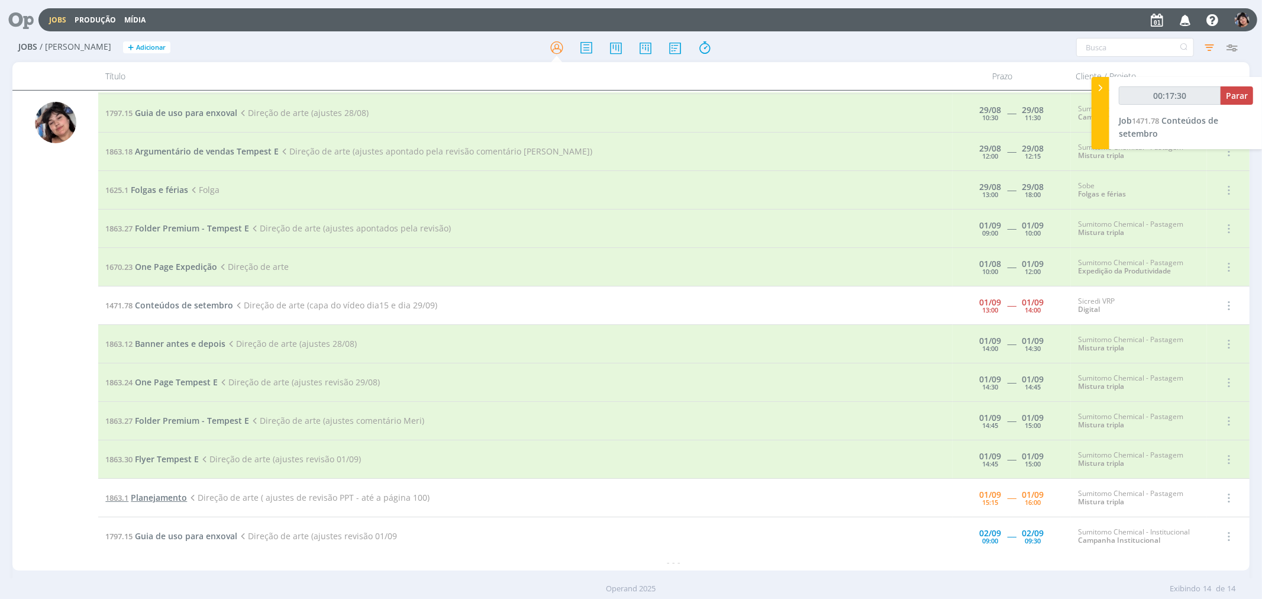
click at [161, 497] on span "Planejamento" at bounding box center [159, 497] width 56 height 11
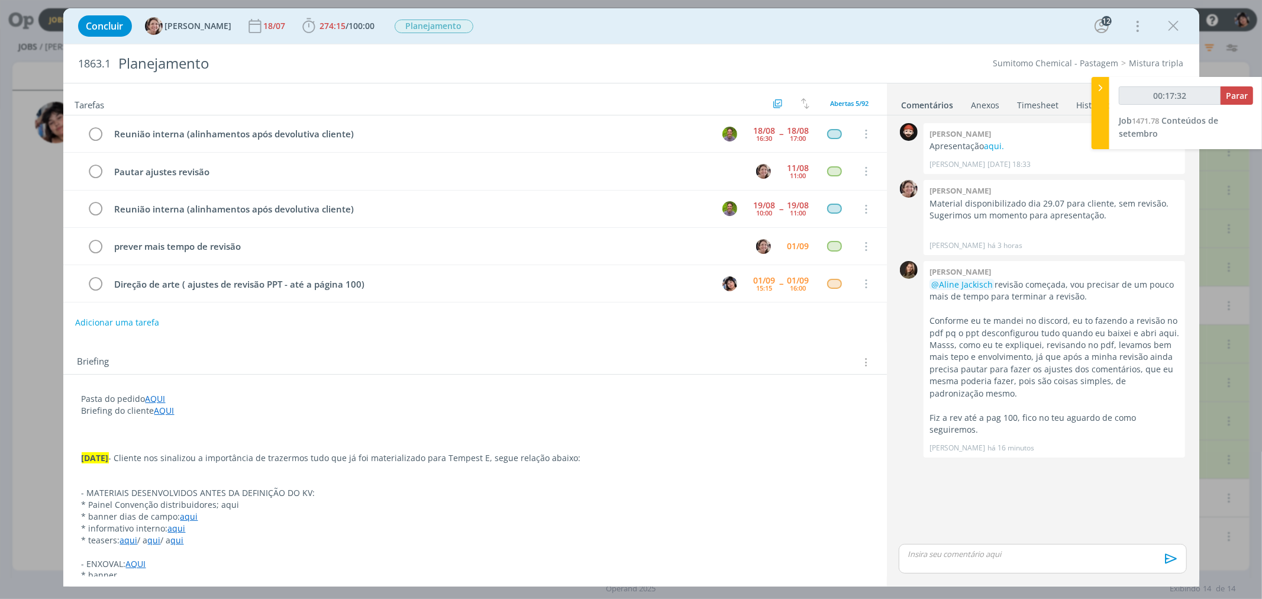
scroll to position [1515, 0]
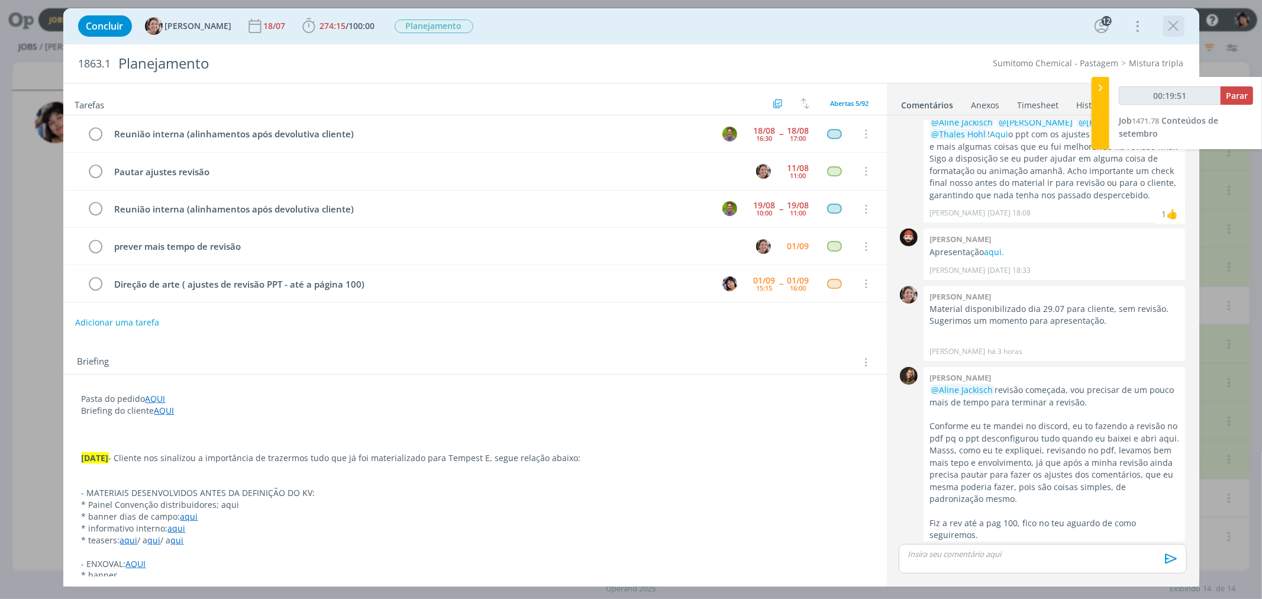
click at [1172, 20] on icon "dialog" at bounding box center [1174, 26] width 18 height 18
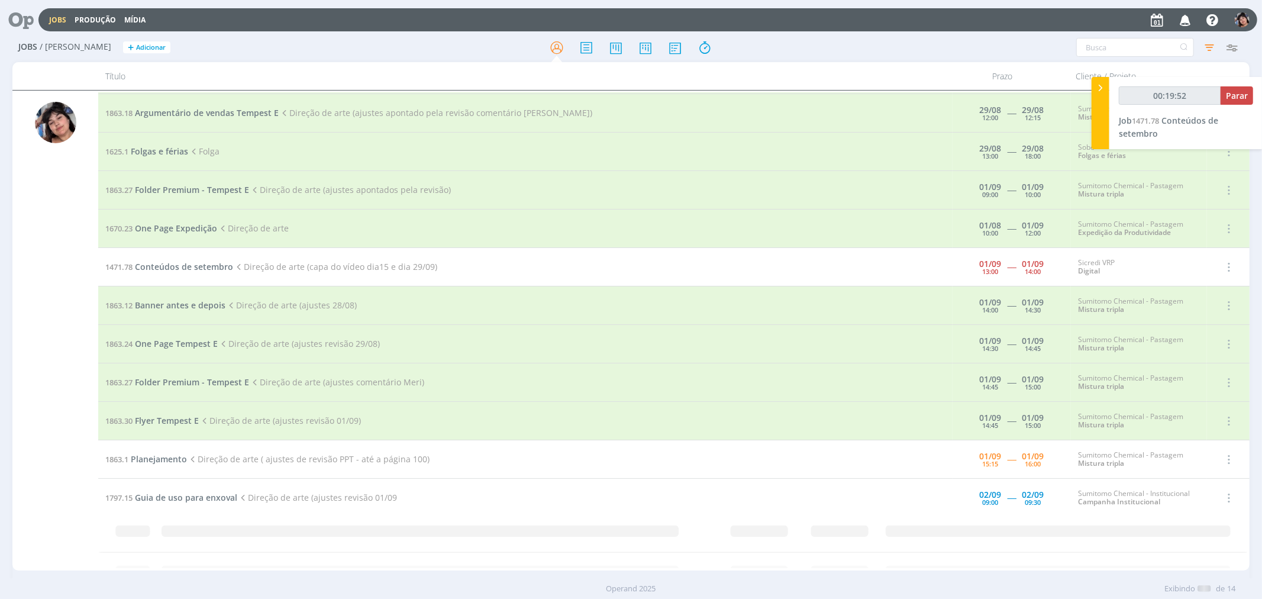
scroll to position [76, 0]
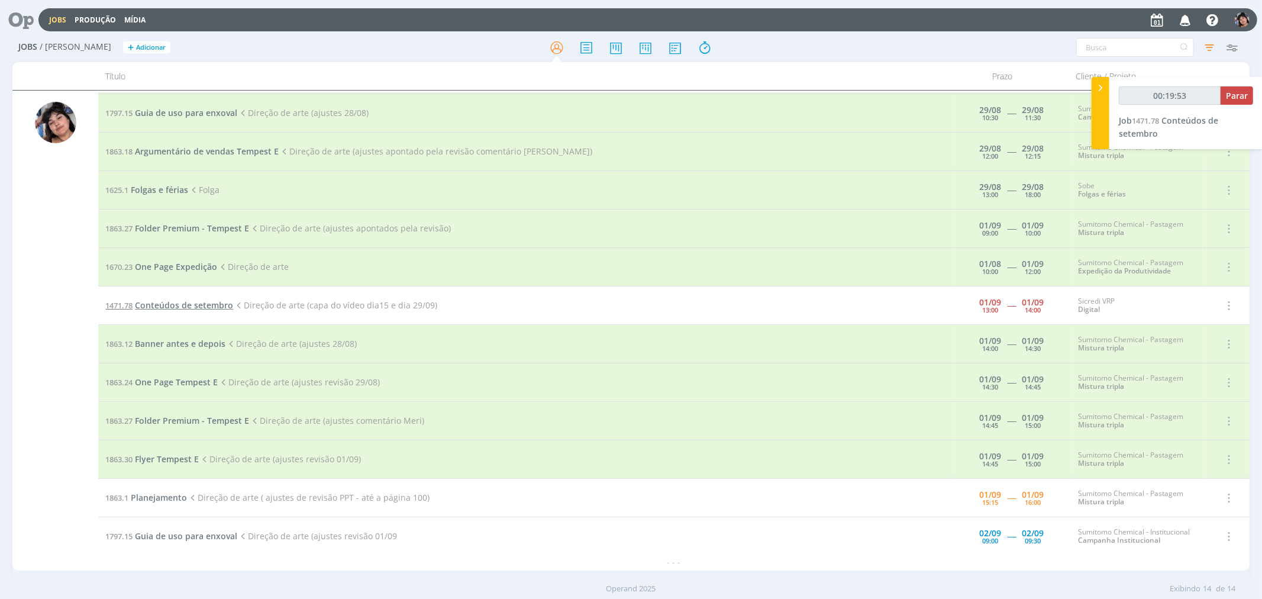
click at [185, 308] on span "Conteúdos de setembro" at bounding box center [184, 304] width 98 height 11
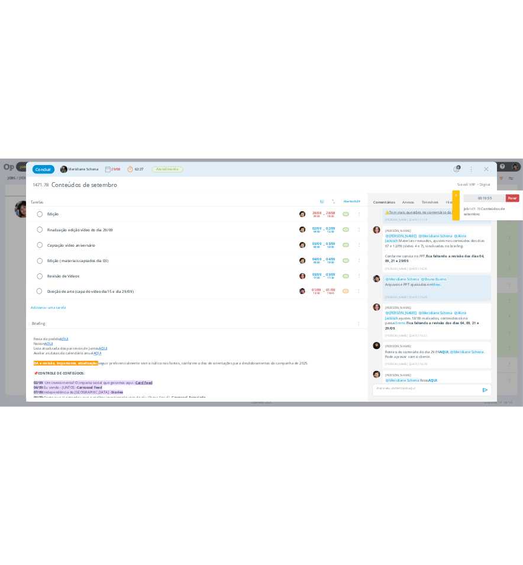
scroll to position [77, 0]
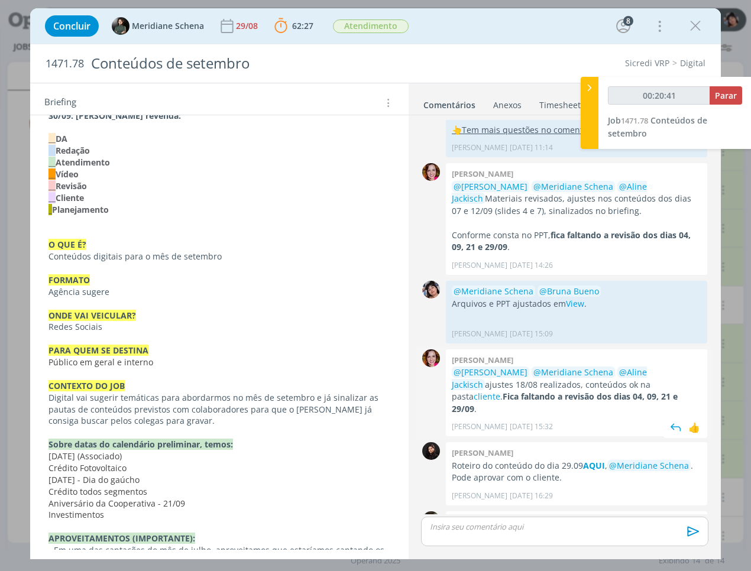
scroll to position [1393, 0]
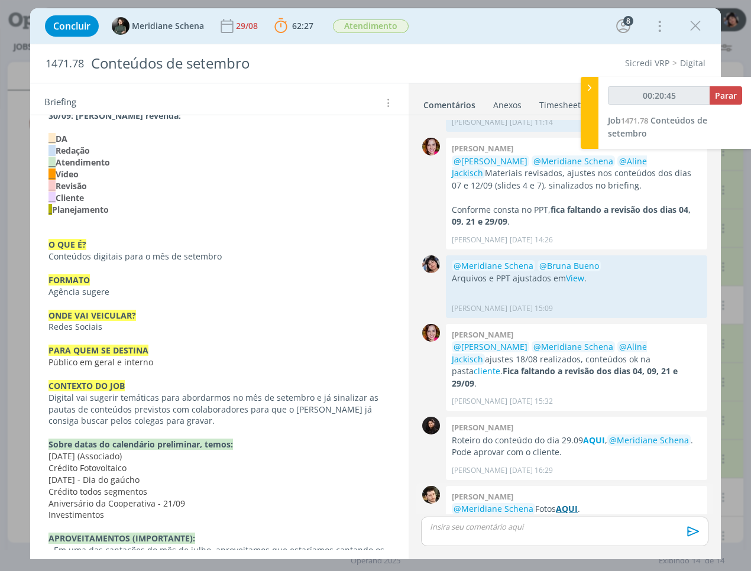
click at [563, 503] on strong "AQUI" at bounding box center [567, 508] width 22 height 11
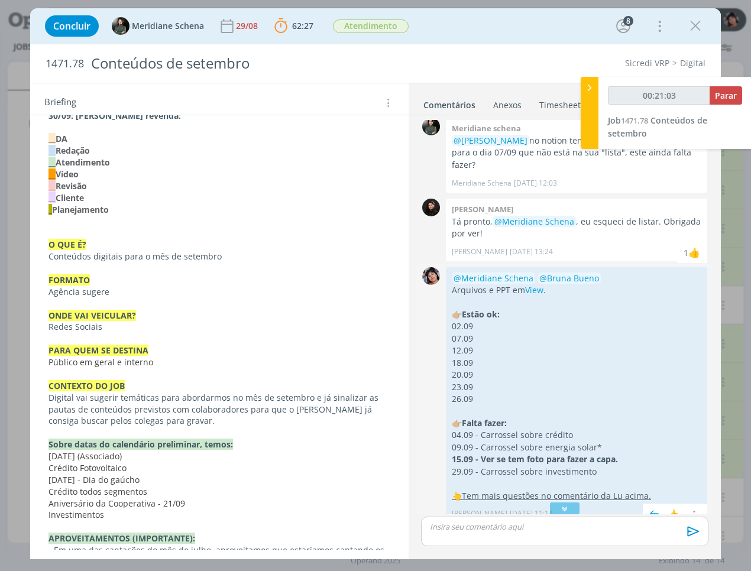
scroll to position [1001, 0]
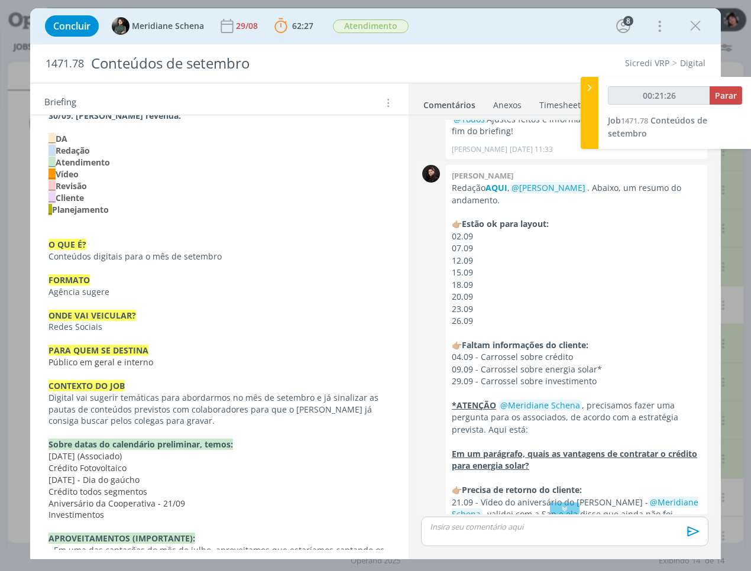
click at [499, 166] on div "Luana andrade Redação AQUI , @Eliana Hochscheidt . Abaixo, um resumo do andamen…" at bounding box center [576, 378] width 261 height 426
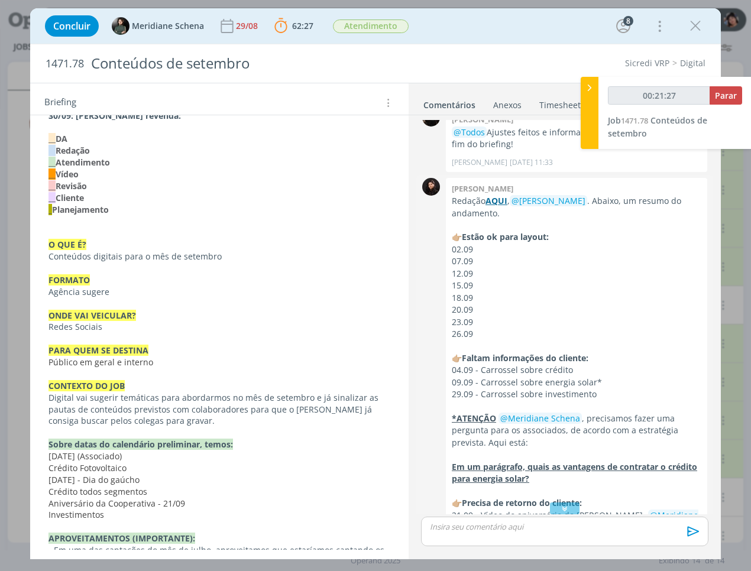
click at [495, 181] on div "Luana andrade Redação AQUI , @Eliana Hochscheidt . Abaixo, um resumo do andamen…" at bounding box center [576, 391] width 261 height 426
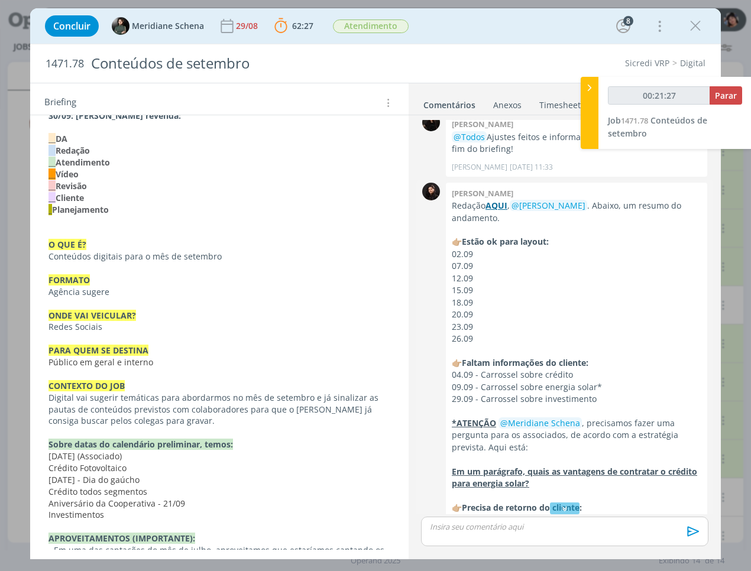
scroll to position [496, 0]
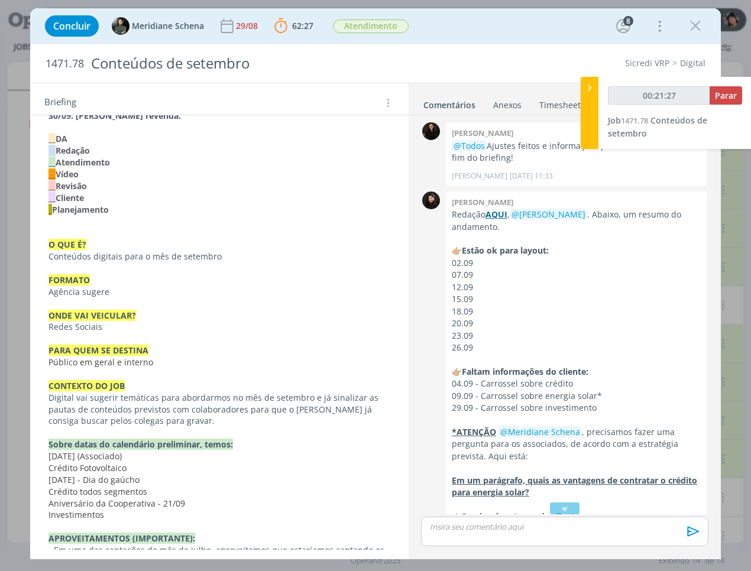
click at [497, 209] on strong "AQUI" at bounding box center [497, 214] width 22 height 11
type input "00:49:53"
